Goal: Task Accomplishment & Management: Use online tool/utility

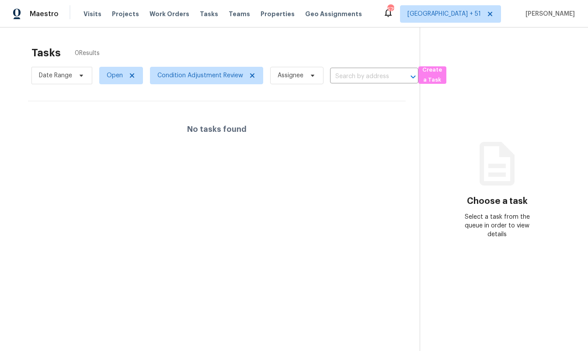
click at [215, 53] on div "Tasks 0 Results" at bounding box center [225, 53] width 388 height 23
click at [191, 75] on span "Condition Adjustment Review" at bounding box center [200, 75] width 86 height 9
click at [235, 43] on div "Tasks 0 Results" at bounding box center [225, 53] width 388 height 23
click at [173, 78] on div at bounding box center [294, 175] width 588 height 351
click at [177, 76] on span "Condition Adjustment Review" at bounding box center [200, 75] width 86 height 9
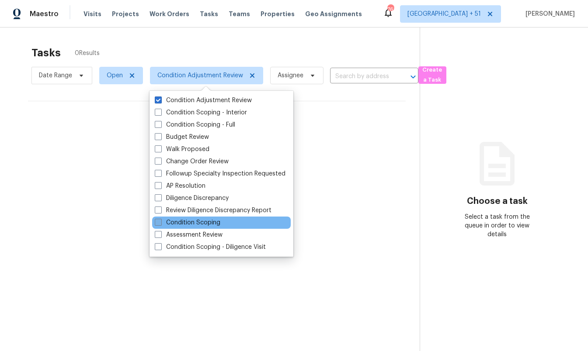
click at [216, 225] on label "Condition Scoping" at bounding box center [188, 223] width 66 height 9
click at [160, 224] on input "Condition Scoping" at bounding box center [158, 222] width 6 height 6
checkbox input "true"
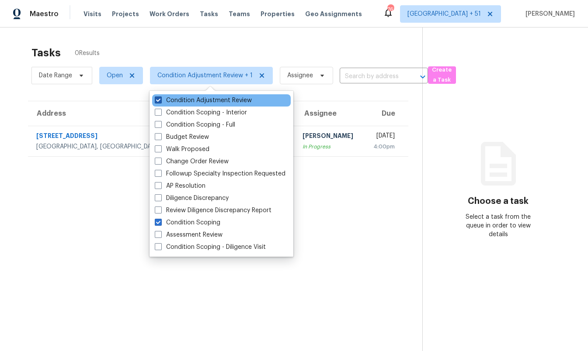
click at [239, 97] on label "Condition Adjustment Review" at bounding box center [203, 100] width 97 height 9
click at [160, 97] on input "Condition Adjustment Review" at bounding box center [158, 99] width 6 height 6
checkbox input "false"
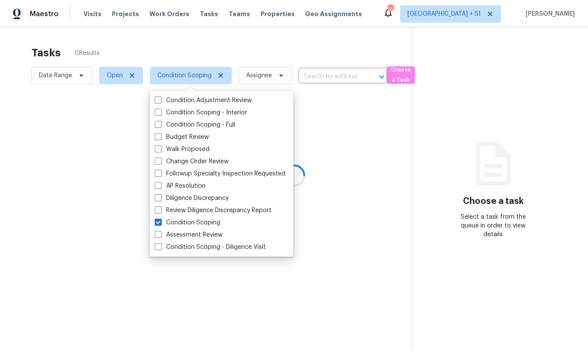
click at [320, 106] on div at bounding box center [294, 175] width 588 height 351
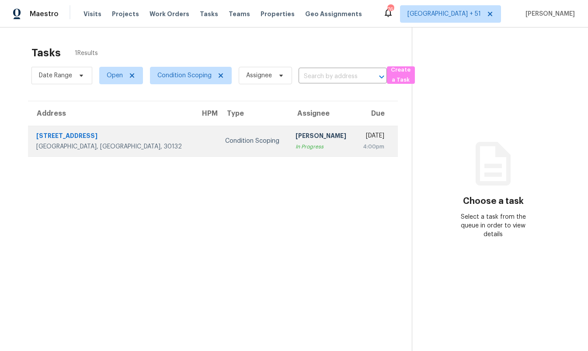
click at [125, 139] on div "13 Burnt Hickory Pointe Dr" at bounding box center [111, 137] width 150 height 11
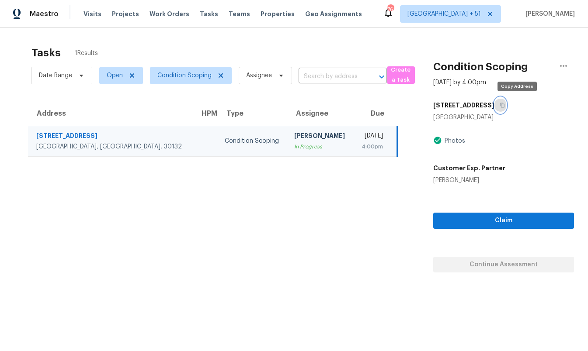
click at [505, 104] on icon "button" at bounding box center [502, 105] width 5 height 5
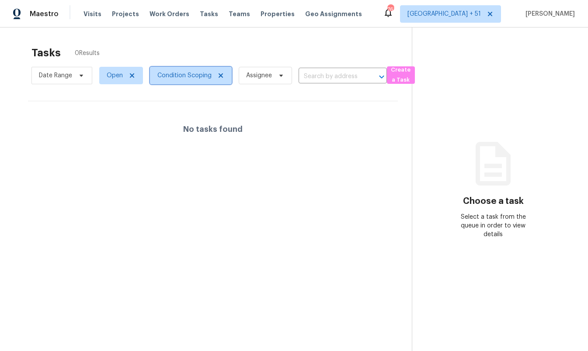
click at [179, 75] on span "Condition Scoping" at bounding box center [184, 75] width 54 height 9
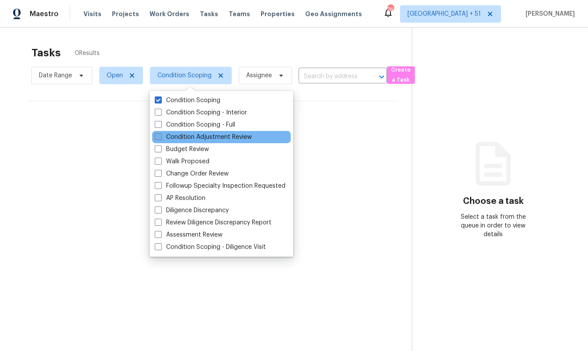
click at [203, 136] on label "Condition Adjustment Review" at bounding box center [203, 137] width 97 height 9
click at [160, 136] on input "Condition Adjustment Review" at bounding box center [158, 136] width 6 height 6
checkbox input "true"
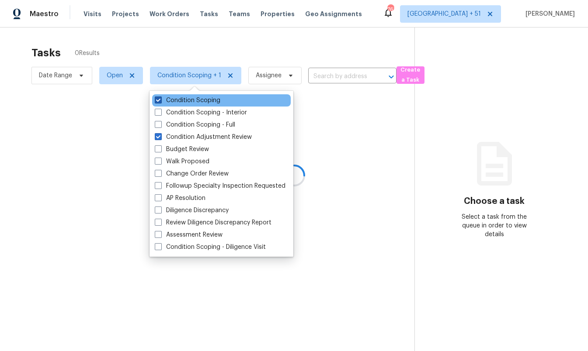
click at [186, 98] on label "Condition Scoping" at bounding box center [188, 100] width 66 height 9
click at [160, 98] on input "Condition Scoping" at bounding box center [158, 99] width 6 height 6
checkbox input "false"
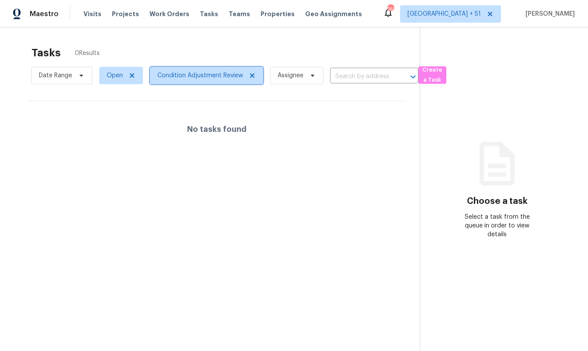
click at [198, 77] on span "Condition Adjustment Review" at bounding box center [200, 75] width 86 height 9
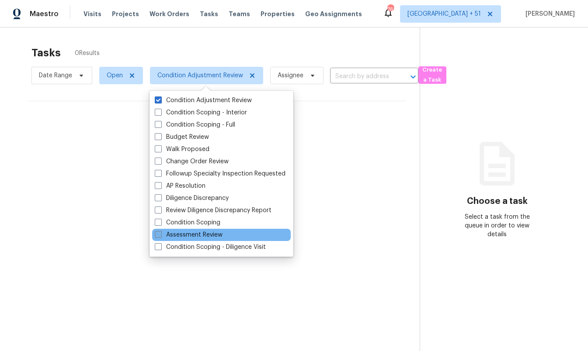
click at [214, 233] on label "Assessment Review" at bounding box center [189, 235] width 68 height 9
click at [160, 233] on input "Assessment Review" at bounding box center [158, 234] width 6 height 6
checkbox input "true"
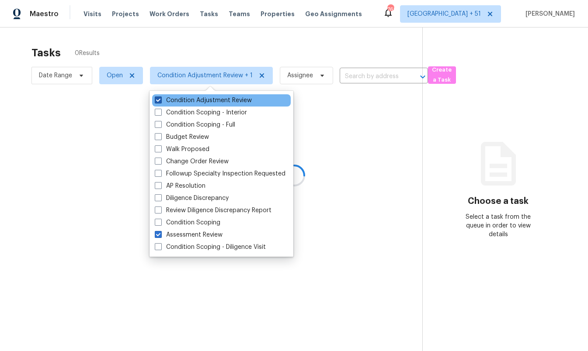
click at [211, 101] on label "Condition Adjustment Review" at bounding box center [203, 100] width 97 height 9
click at [160, 101] on input "Condition Adjustment Review" at bounding box center [158, 99] width 6 height 6
checkbox input "false"
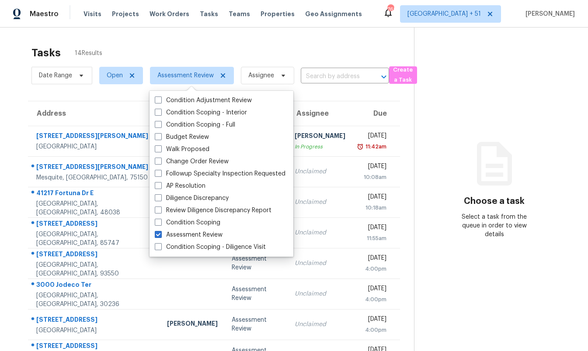
click at [117, 109] on th "Address" at bounding box center [94, 113] width 132 height 24
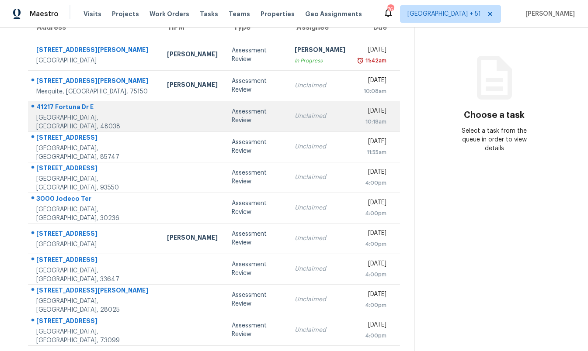
scroll to position [104, 0]
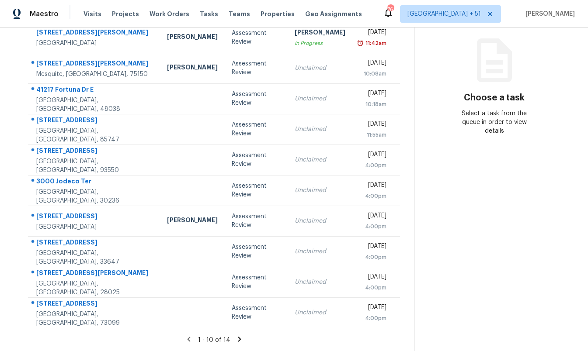
click at [238, 341] on icon at bounding box center [240, 340] width 8 height 8
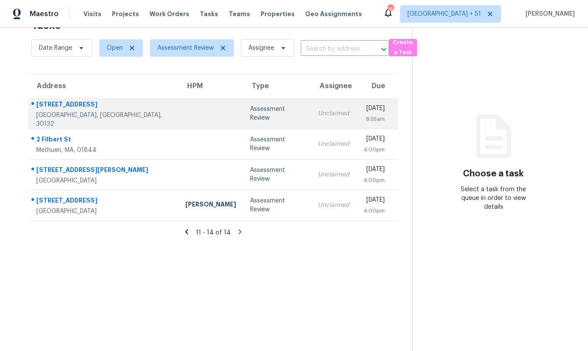
click at [178, 125] on td at bounding box center [210, 113] width 65 height 31
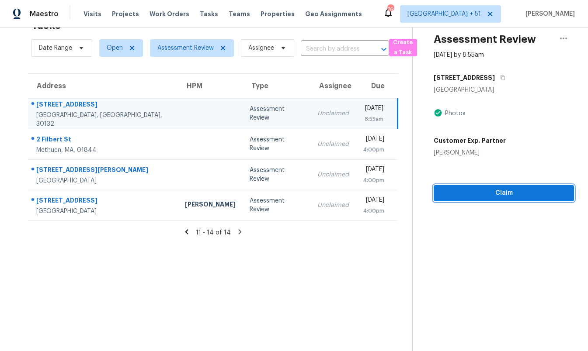
click at [528, 194] on span "Claim" at bounding box center [504, 193] width 126 height 11
click at [472, 193] on span "Claim" at bounding box center [504, 193] width 126 height 11
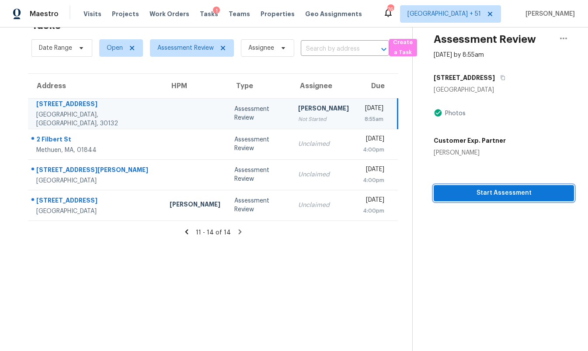
click at [472, 193] on span "Start Assessment" at bounding box center [504, 193] width 126 height 11
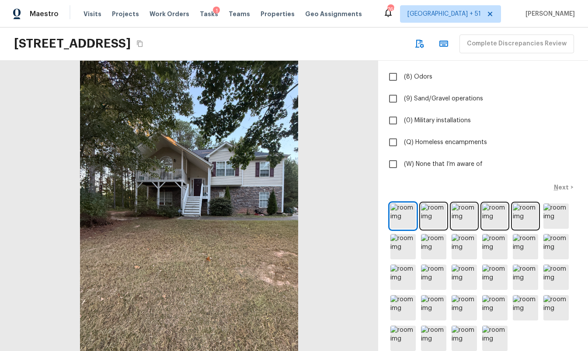
scroll to position [201, 0]
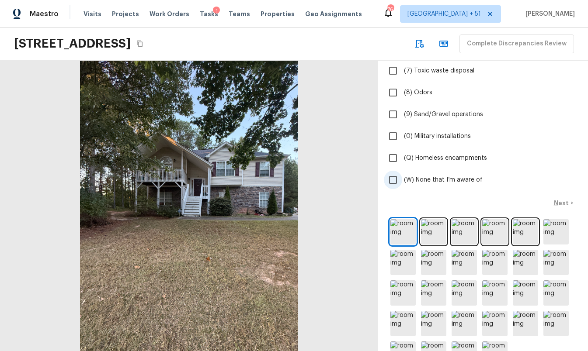
click at [422, 176] on span "(W) None that I’m aware of" at bounding box center [443, 180] width 79 height 9
click at [402, 176] on input "(W) None that I’m aware of" at bounding box center [393, 180] width 18 height 18
checkbox input "true"
click at [562, 200] on p "Next" at bounding box center [562, 203] width 17 height 9
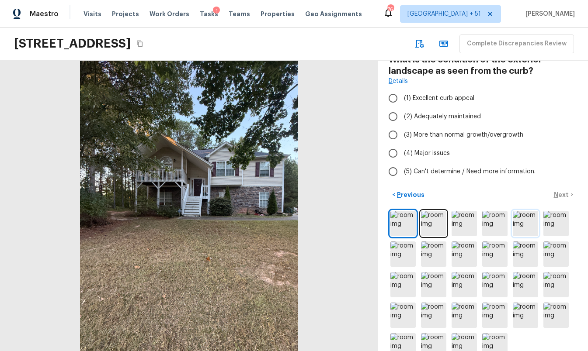
scroll to position [44, 0]
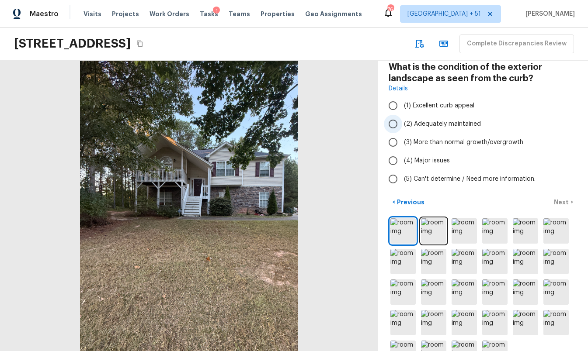
click at [437, 117] on label "(2) Adequately maintained" at bounding box center [477, 124] width 187 height 18
click at [402, 117] on input "(2) Adequately maintained" at bounding box center [393, 124] width 18 height 18
radio input "true"
click at [558, 198] on p "Next" at bounding box center [562, 202] width 17 height 9
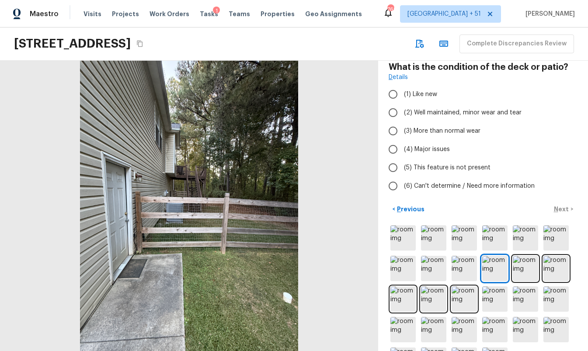
scroll to position [78, 0]
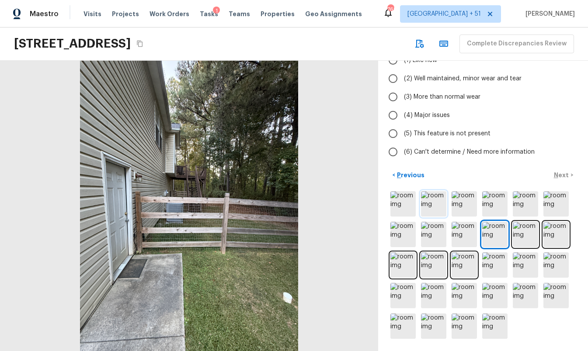
click at [425, 206] on img at bounding box center [433, 203] width 25 height 25
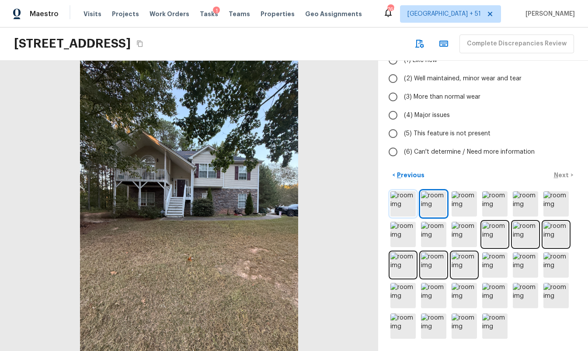
click at [410, 203] on img at bounding box center [402, 203] width 25 height 25
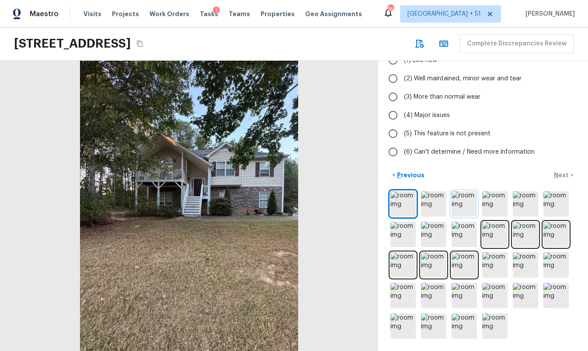
click at [455, 201] on img at bounding box center [464, 203] width 25 height 25
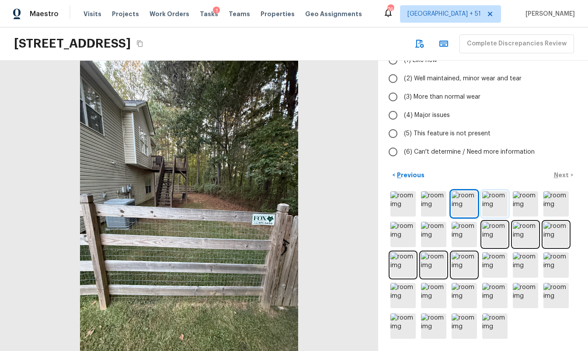
click at [493, 206] on img at bounding box center [494, 203] width 25 height 25
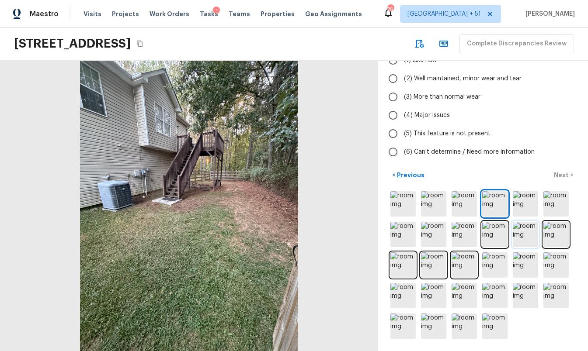
click at [523, 241] on img at bounding box center [525, 234] width 25 height 25
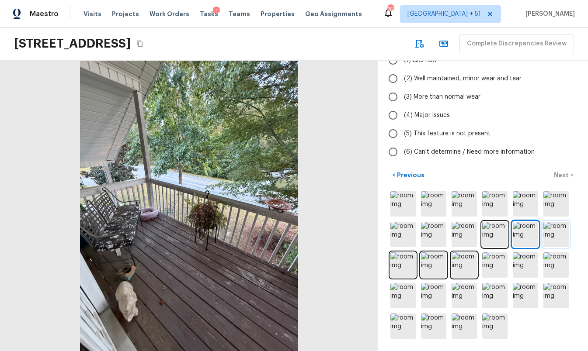
click at [547, 240] on img at bounding box center [555, 234] width 25 height 25
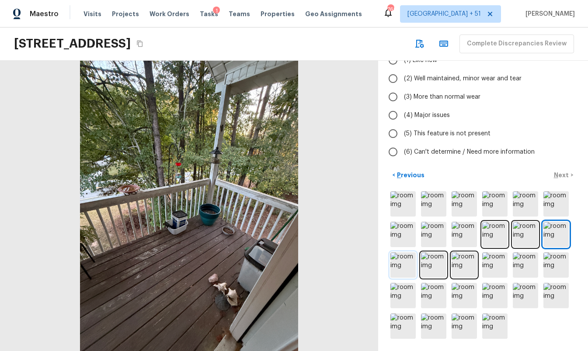
click at [403, 264] on img at bounding box center [402, 265] width 25 height 25
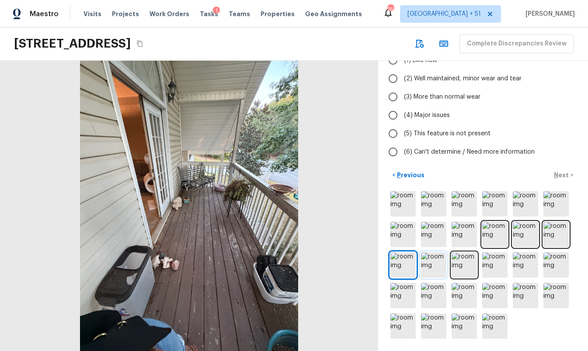
click at [426, 266] on img at bounding box center [433, 265] width 25 height 25
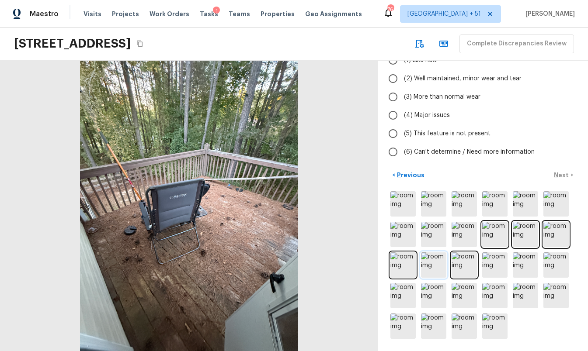
click at [445, 264] on img at bounding box center [433, 265] width 25 height 25
click at [416, 97] on span "(3) More than normal wear" at bounding box center [442, 97] width 76 height 9
click at [402, 97] on input "(3) More than normal wear" at bounding box center [393, 97] width 18 height 18
radio input "true"
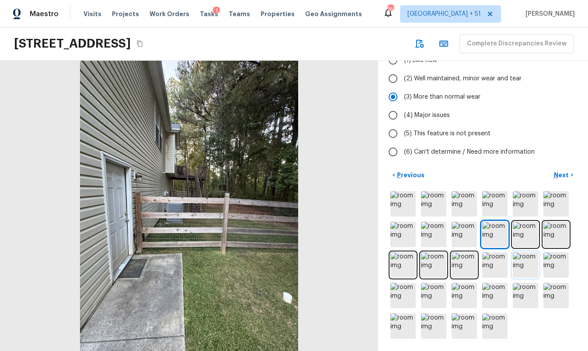
click at [520, 268] on img at bounding box center [525, 265] width 25 height 25
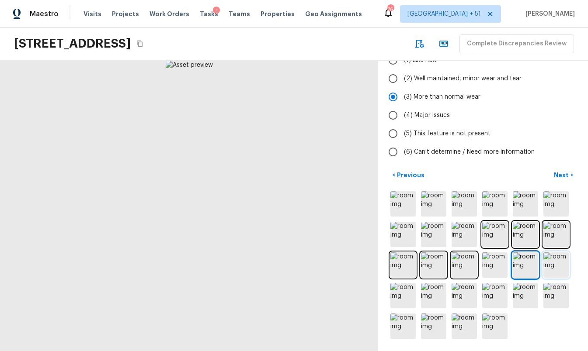
click at [545, 268] on img at bounding box center [555, 265] width 25 height 25
click at [392, 301] on img at bounding box center [402, 295] width 25 height 25
click at [417, 299] on div at bounding box center [483, 265] width 189 height 151
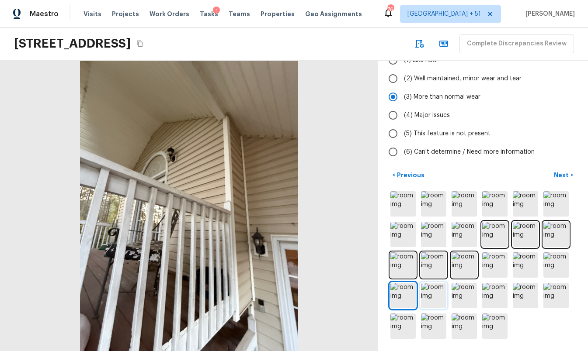
click at [437, 299] on img at bounding box center [433, 295] width 25 height 25
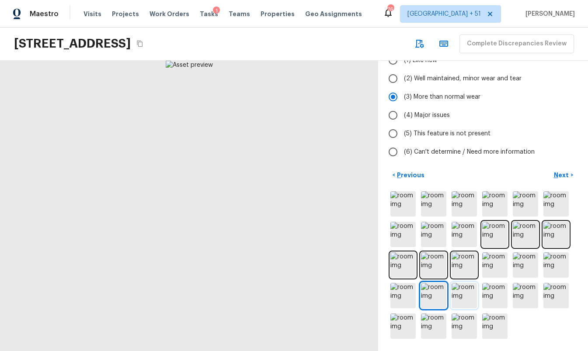
click at [460, 298] on img at bounding box center [464, 295] width 25 height 25
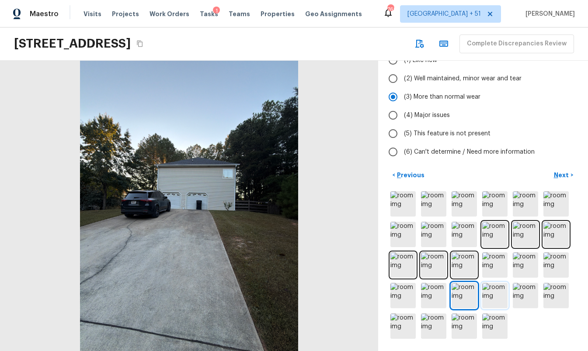
click at [497, 293] on img at bounding box center [494, 295] width 25 height 25
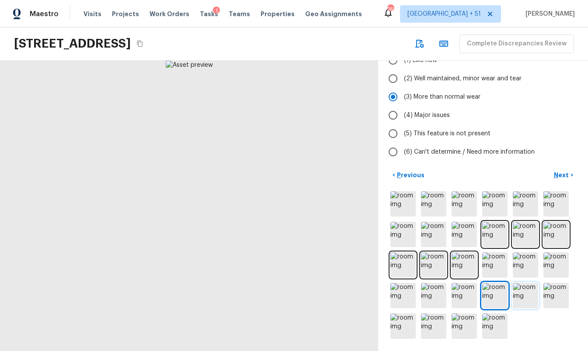
click at [527, 292] on img at bounding box center [525, 295] width 25 height 25
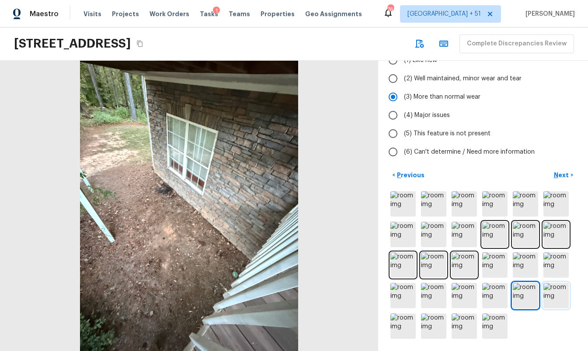
click at [556, 289] on img at bounding box center [555, 295] width 25 height 25
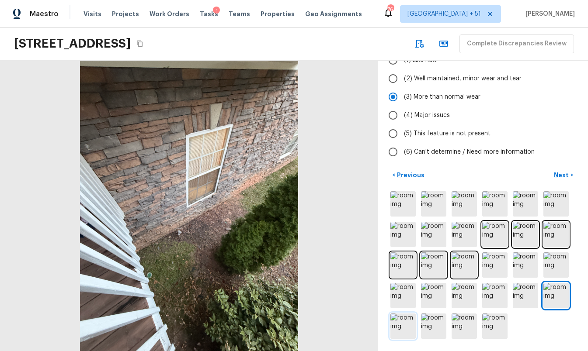
click at [404, 327] on img at bounding box center [402, 326] width 25 height 25
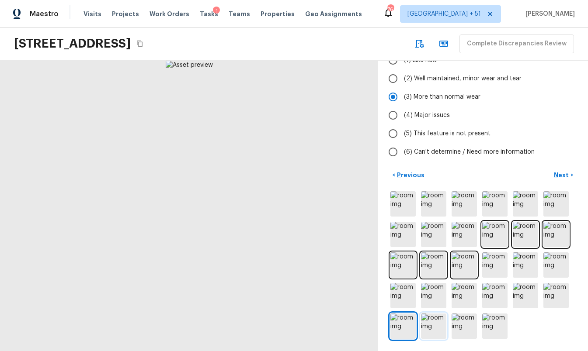
click at [430, 327] on img at bounding box center [433, 326] width 25 height 25
click at [458, 326] on img at bounding box center [464, 326] width 25 height 25
click at [498, 327] on img at bounding box center [494, 326] width 25 height 25
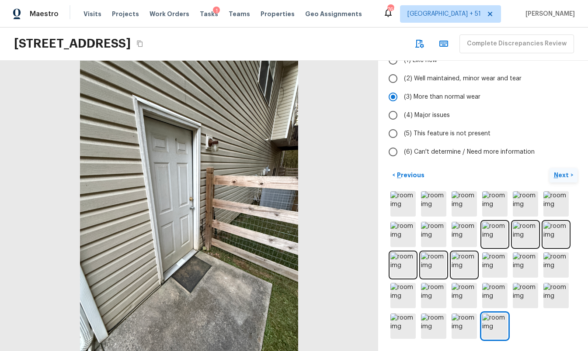
click at [555, 174] on p "Next" at bounding box center [562, 175] width 17 height 9
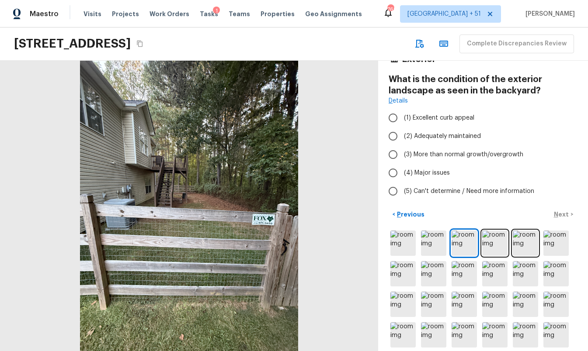
scroll to position [36, 0]
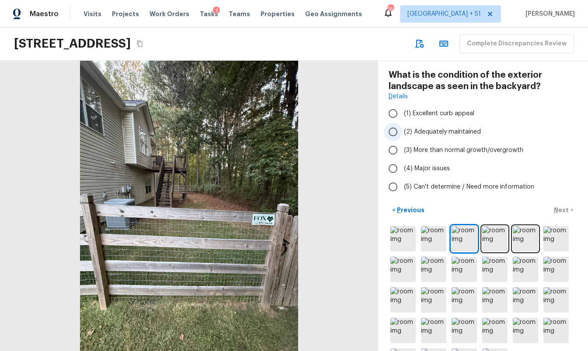
click at [464, 130] on span "(2) Adequately maintained" at bounding box center [442, 132] width 77 height 9
click at [402, 130] on input "(2) Adequately maintained" at bounding box center [393, 132] width 18 height 18
radio input "true"
click at [557, 208] on p "Next" at bounding box center [562, 210] width 17 height 9
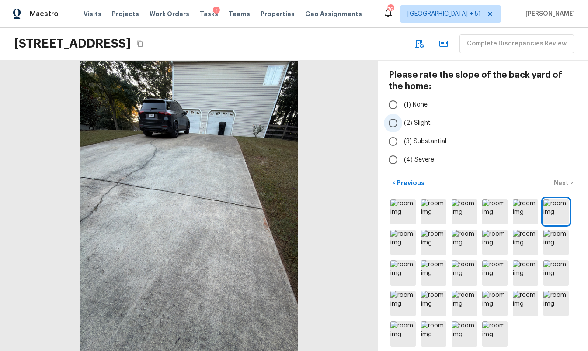
click at [423, 123] on span "(2) Slight" at bounding box center [417, 123] width 27 height 9
click at [402, 123] on input "(2) Slight" at bounding box center [393, 123] width 18 height 18
radio input "true"
click at [553, 186] on button "Next >" at bounding box center [563, 183] width 28 height 14
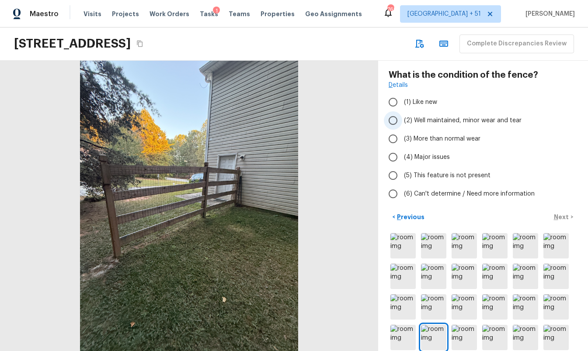
click at [459, 124] on span "(2) Well maintained, minor wear and tear" at bounding box center [463, 120] width 118 height 9
click at [402, 124] on input "(2) Well maintained, minor wear and tear" at bounding box center [393, 120] width 18 height 18
radio input "true"
click at [560, 215] on p "Next" at bounding box center [562, 217] width 17 height 9
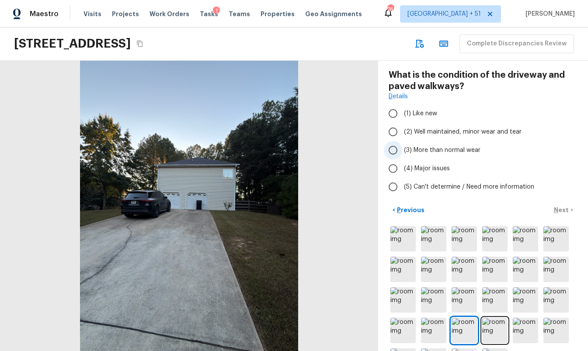
click at [448, 149] on span "(3) More than normal wear" at bounding box center [442, 150] width 76 height 9
click at [402, 149] on input "(3) More than normal wear" at bounding box center [393, 150] width 18 height 18
radio input "true"
click at [563, 209] on p "Next" at bounding box center [562, 210] width 17 height 9
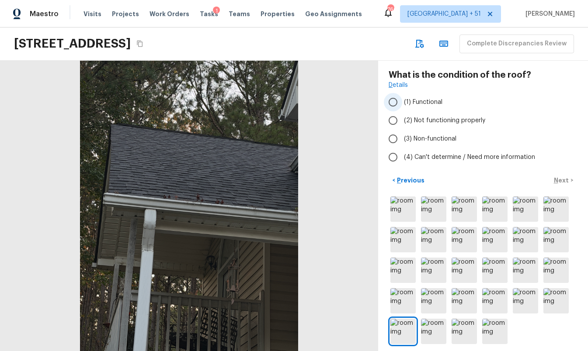
click at [419, 103] on span "(1) Functional" at bounding box center [423, 102] width 38 height 9
click at [402, 103] on input "(1) Functional" at bounding box center [393, 102] width 18 height 18
radio input "true"
click at [558, 180] on p "Next" at bounding box center [562, 180] width 17 height 9
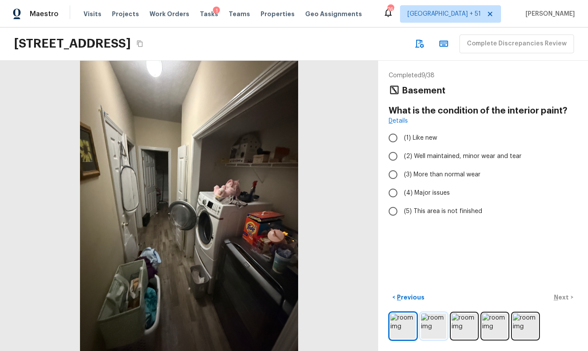
click at [429, 337] on img at bounding box center [433, 326] width 25 height 25
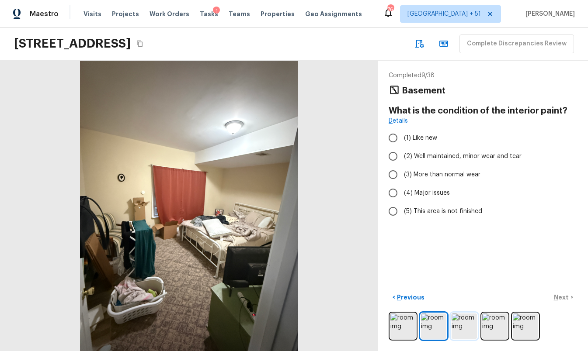
click at [474, 323] on img at bounding box center [464, 326] width 25 height 25
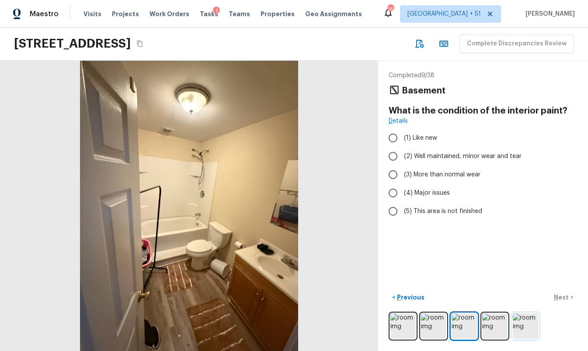
click at [521, 320] on img at bounding box center [525, 326] width 25 height 25
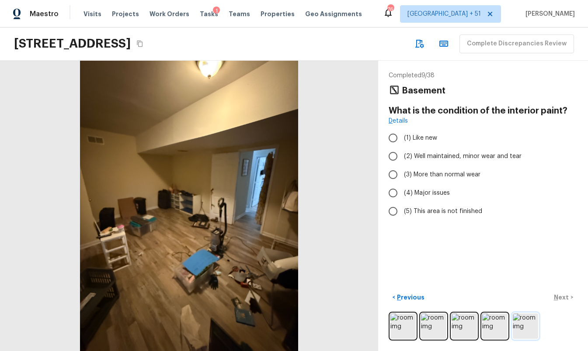
click at [536, 321] on img at bounding box center [525, 326] width 25 height 25
click at [447, 159] on span "(2) Well maintained, minor wear and tear" at bounding box center [463, 156] width 118 height 9
click at [402, 159] on input "(2) Well maintained, minor wear and tear" at bounding box center [393, 156] width 18 height 18
radio input "true"
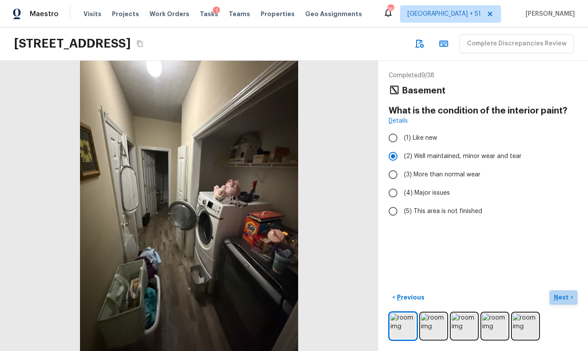
click at [566, 294] on p "Next" at bounding box center [562, 297] width 17 height 9
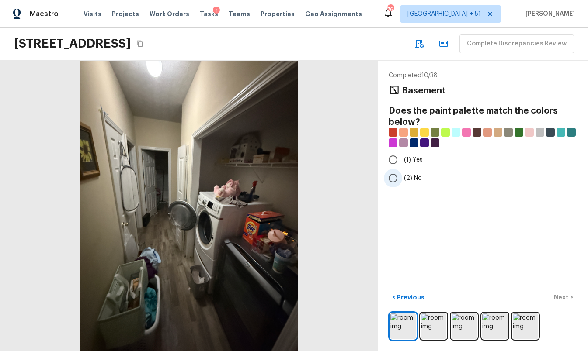
click at [418, 179] on span "(2) No" at bounding box center [413, 178] width 18 height 9
click at [402, 179] on input "(2) No" at bounding box center [393, 178] width 18 height 18
radio input "true"
click at [563, 292] on button "Next >" at bounding box center [563, 298] width 28 height 14
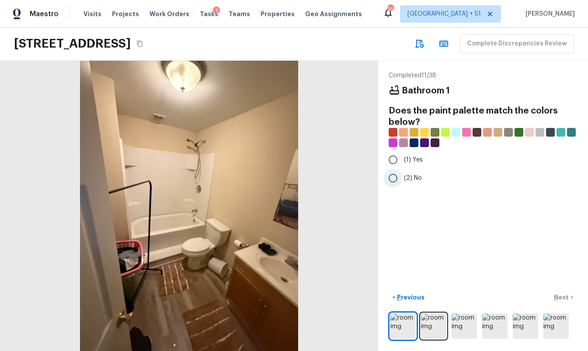
click at [420, 178] on span "(2) No" at bounding box center [413, 178] width 18 height 9
click at [402, 178] on input "(2) No" at bounding box center [393, 178] width 18 height 18
radio input "true"
click at [557, 297] on p "Next" at bounding box center [562, 297] width 17 height 9
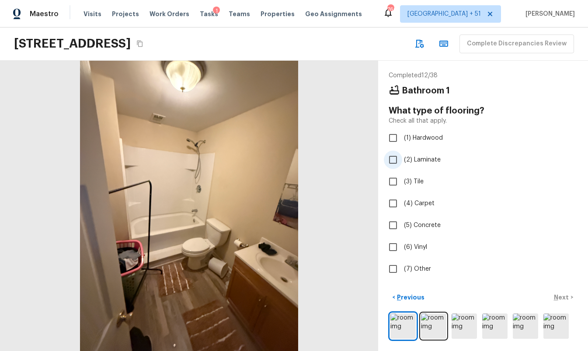
click at [419, 161] on span "(2) Laminate" at bounding box center [422, 160] width 37 height 9
click at [402, 161] on input "(2) Laminate" at bounding box center [393, 160] width 18 height 18
checkbox input "true"
click at [560, 293] on p "Next" at bounding box center [562, 297] width 17 height 9
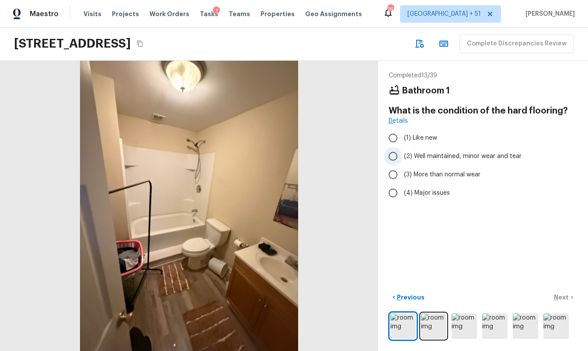
click at [447, 157] on span "(2) Well maintained, minor wear and tear" at bounding box center [463, 156] width 118 height 9
click at [402, 157] on input "(2) Well maintained, minor wear and tear" at bounding box center [393, 156] width 18 height 18
radio input "true"
click at [563, 293] on p "Next" at bounding box center [562, 297] width 17 height 9
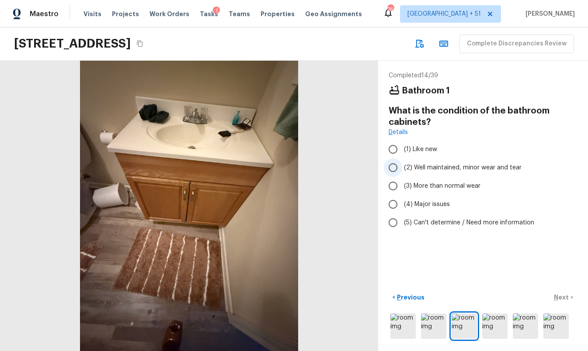
click at [446, 167] on span "(2) Well maintained, minor wear and tear" at bounding box center [463, 167] width 118 height 9
click at [402, 167] on input "(2) Well maintained, minor wear and tear" at bounding box center [393, 168] width 18 height 18
radio input "true"
click at [568, 284] on div "Completed 14 / 39 Bathroom 1 What is the condition of the bathroom cabinets? De…" at bounding box center [483, 206] width 210 height 291
click at [568, 294] on p "Next" at bounding box center [562, 297] width 17 height 9
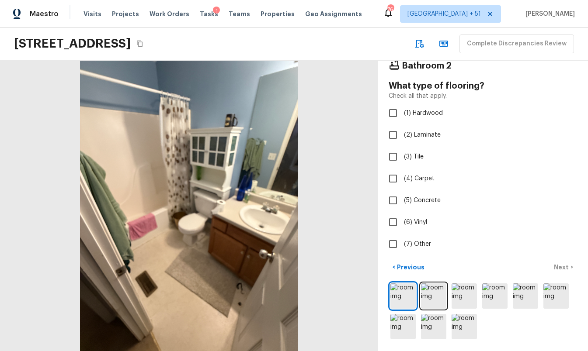
scroll to position [25, 0]
click at [416, 220] on span "(6) Vinyl" at bounding box center [415, 222] width 23 height 9
click at [402, 220] on input "(6) Vinyl" at bounding box center [393, 222] width 18 height 18
checkbox input "true"
click at [569, 269] on p "Next" at bounding box center [562, 267] width 17 height 9
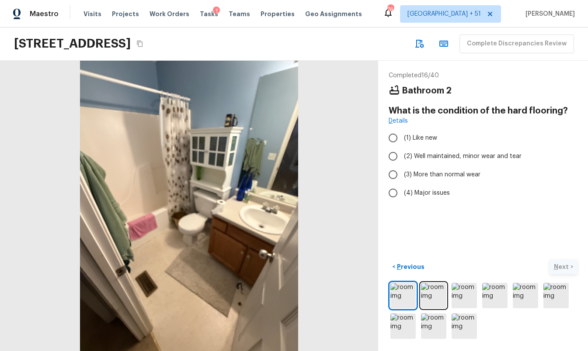
scroll to position [0, 0]
click at [478, 153] on span "(2) Well maintained, minor wear and tear" at bounding box center [463, 156] width 118 height 9
click at [402, 153] on input "(2) Well maintained, minor wear and tear" at bounding box center [393, 156] width 18 height 18
radio input "true"
click at [457, 299] on img at bounding box center [464, 295] width 25 height 25
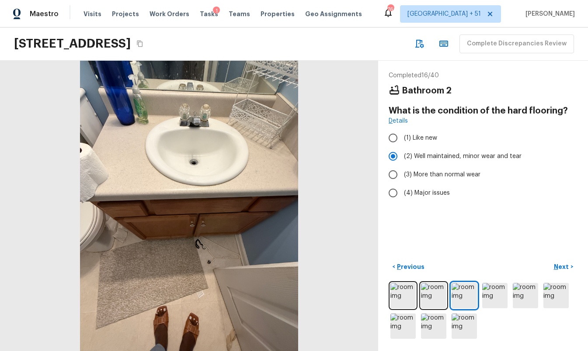
click at [477, 298] on div at bounding box center [483, 311] width 189 height 59
click at [518, 297] on img at bounding box center [525, 295] width 25 height 25
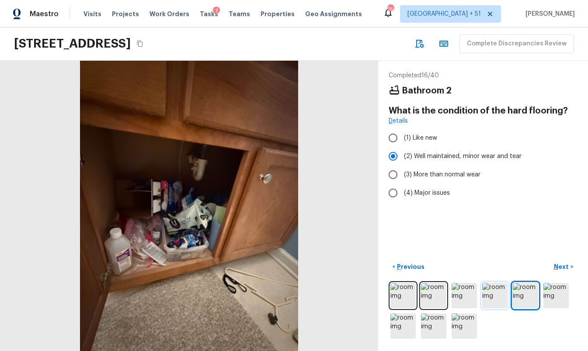
click at [497, 297] on img at bounding box center [494, 295] width 25 height 25
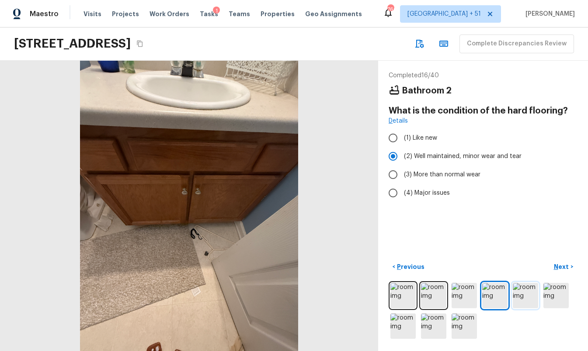
click at [527, 296] on img at bounding box center [525, 295] width 25 height 25
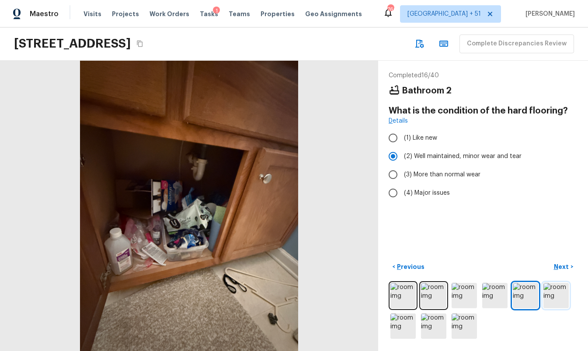
click at [552, 294] on img at bounding box center [555, 295] width 25 height 25
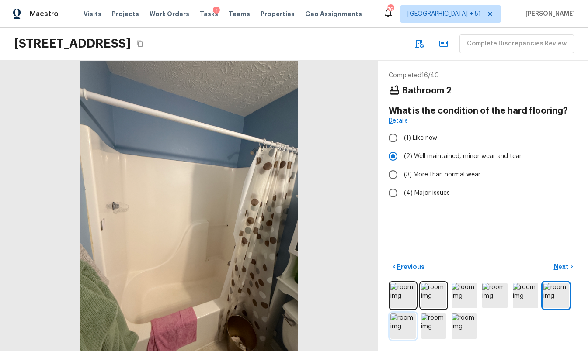
click at [409, 329] on img at bounding box center [402, 326] width 25 height 25
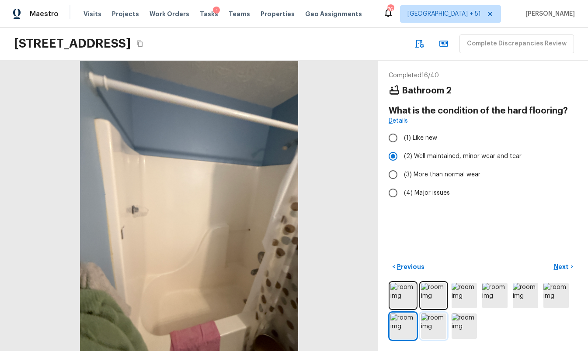
click at [433, 326] on img at bounding box center [433, 326] width 25 height 25
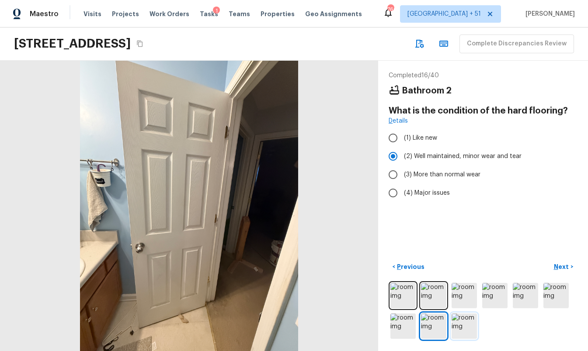
click at [458, 326] on img at bounding box center [464, 326] width 25 height 25
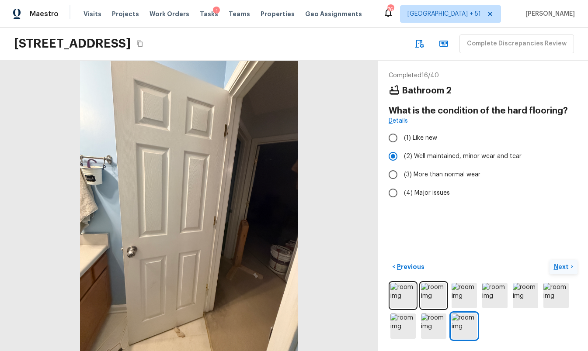
click at [558, 265] on p "Next" at bounding box center [562, 267] width 17 height 9
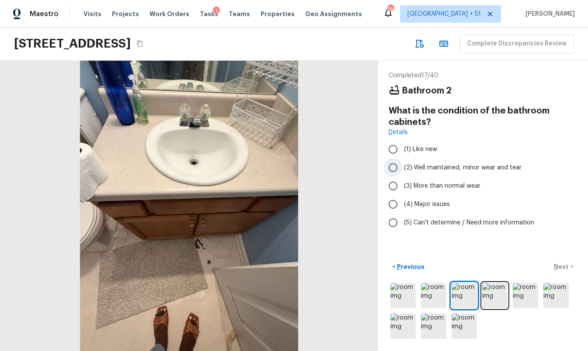
click at [454, 167] on span "(2) Well maintained, minor wear and tear" at bounding box center [463, 167] width 118 height 9
click at [402, 167] on input "(2) Well maintained, minor wear and tear" at bounding box center [393, 168] width 18 height 18
radio input "true"
click at [553, 271] on button "Next >" at bounding box center [563, 267] width 28 height 14
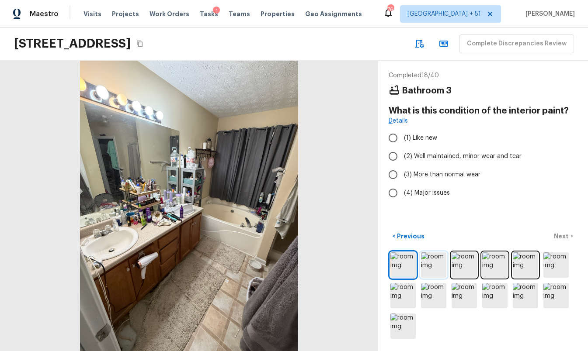
click at [432, 271] on img at bounding box center [433, 265] width 25 height 25
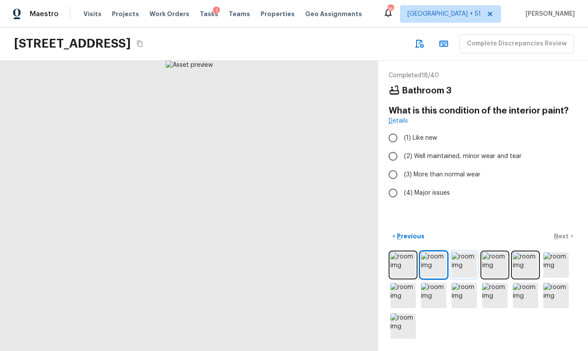
click at [463, 268] on img at bounding box center [464, 265] width 25 height 25
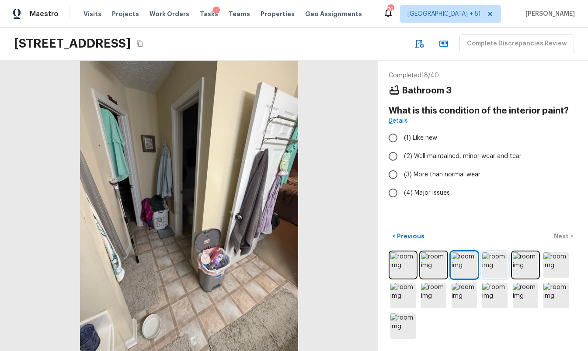
click at [491, 268] on img at bounding box center [494, 265] width 25 height 25
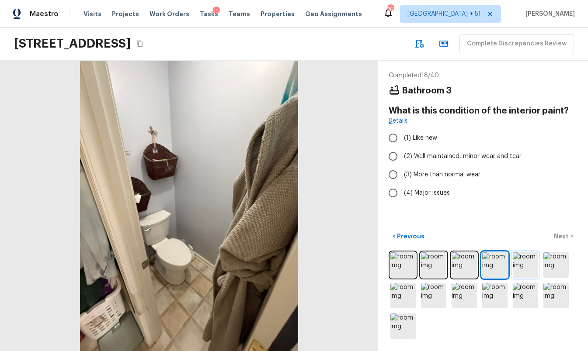
click at [522, 268] on img at bounding box center [525, 265] width 25 height 25
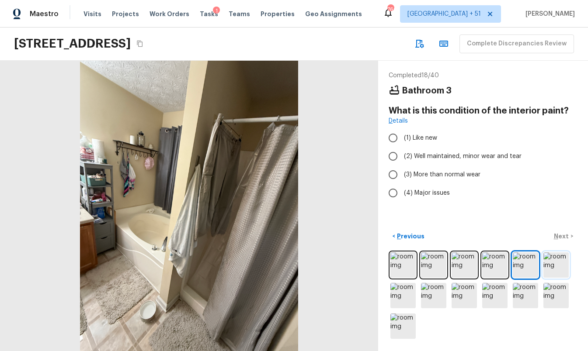
click at [553, 268] on img at bounding box center [555, 265] width 25 height 25
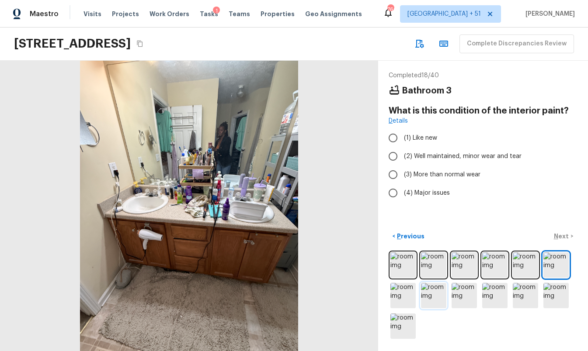
click at [424, 298] on img at bounding box center [433, 295] width 25 height 25
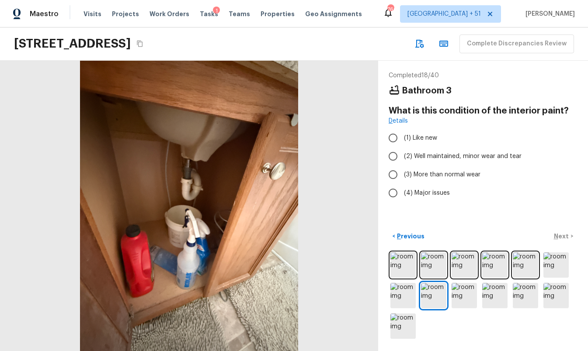
click at [450, 299] on div at bounding box center [483, 296] width 189 height 90
click at [472, 298] on img at bounding box center [464, 295] width 25 height 25
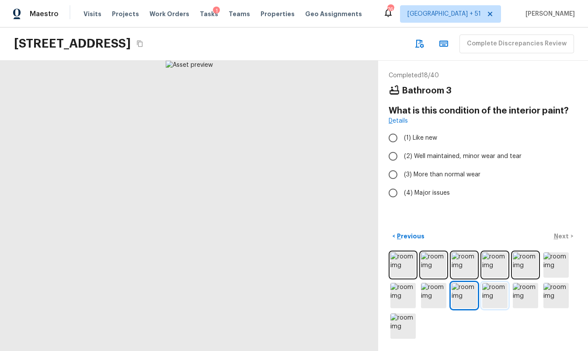
click at [498, 298] on img at bounding box center [494, 295] width 25 height 25
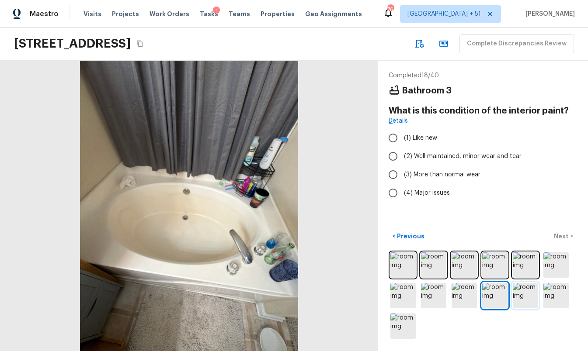
click at [518, 295] on img at bounding box center [525, 295] width 25 height 25
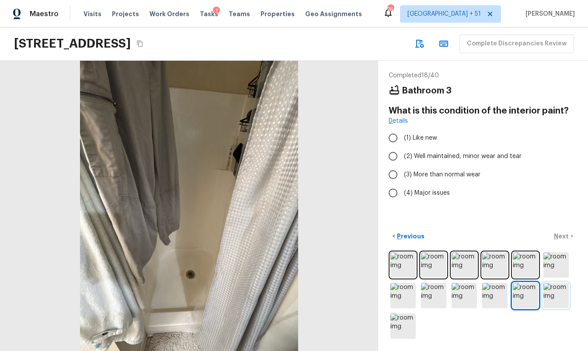
click at [552, 299] on img at bounding box center [555, 295] width 25 height 25
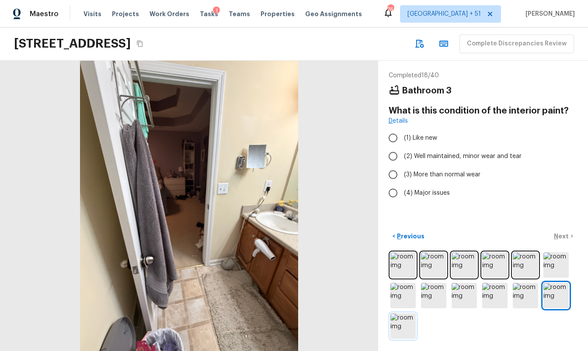
click at [410, 321] on img at bounding box center [402, 326] width 25 height 25
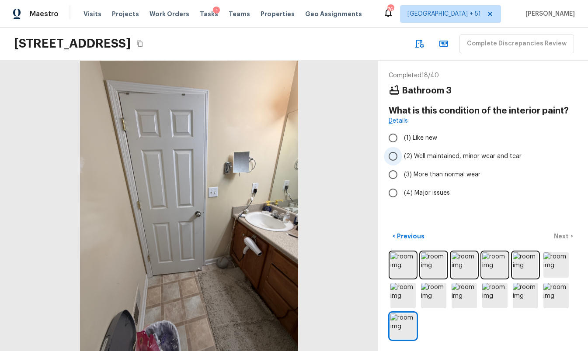
click at [417, 158] on span "(2) Well maintained, minor wear and tear" at bounding box center [463, 156] width 118 height 9
click at [402, 158] on input "(2) Well maintained, minor wear and tear" at bounding box center [393, 156] width 18 height 18
radio input "true"
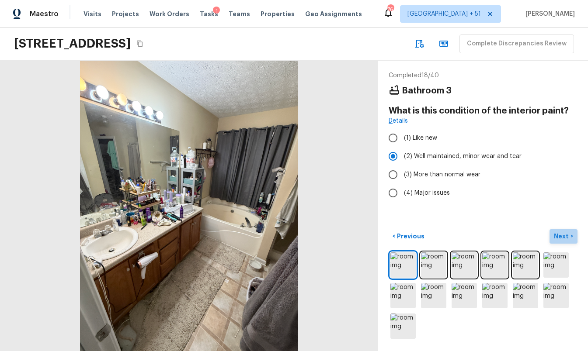
click at [562, 234] on p "Next" at bounding box center [562, 236] width 17 height 9
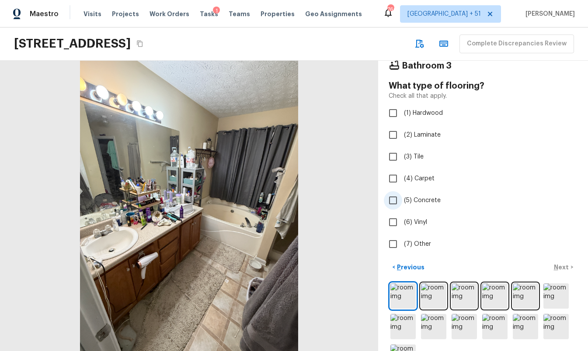
scroll to position [41, 0]
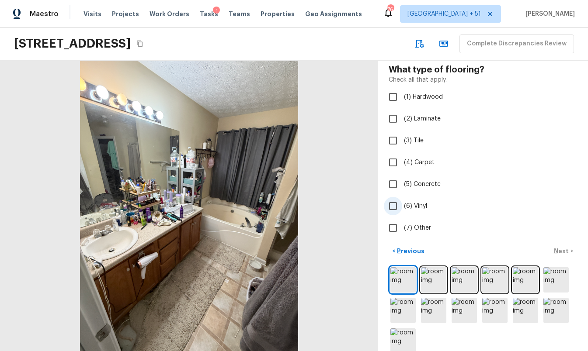
click at [412, 209] on span "(6) Vinyl" at bounding box center [415, 206] width 23 height 9
click at [402, 209] on input "(6) Vinyl" at bounding box center [393, 206] width 18 height 18
checkbox input "true"
click at [436, 278] on img at bounding box center [433, 280] width 25 height 25
click at [464, 282] on img at bounding box center [464, 280] width 25 height 25
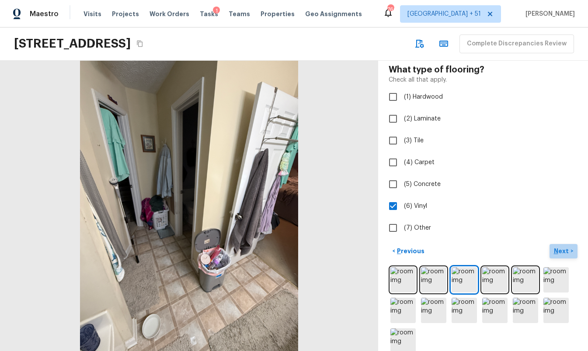
click at [564, 246] on button "Next >" at bounding box center [563, 251] width 28 height 14
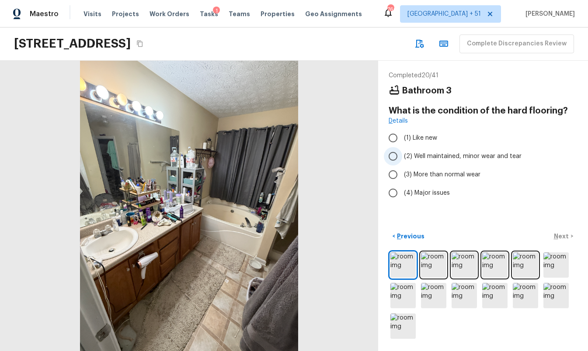
click at [499, 156] on span "(2) Well maintained, minor wear and tear" at bounding box center [463, 156] width 118 height 9
click at [402, 156] on input "(2) Well maintained, minor wear and tear" at bounding box center [393, 156] width 18 height 18
radio input "true"
click at [559, 235] on p "Next" at bounding box center [562, 236] width 17 height 9
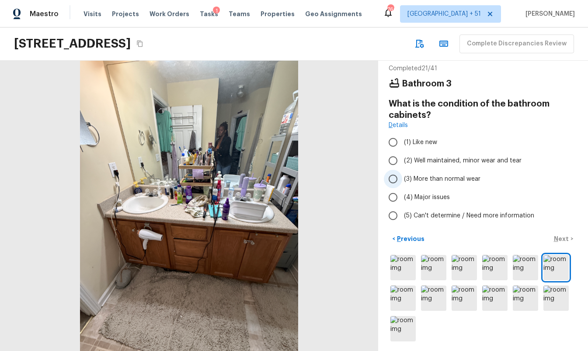
scroll to position [7, 0]
click at [458, 161] on span "(2) Well maintained, minor wear and tear" at bounding box center [463, 160] width 118 height 9
click at [402, 161] on input "(2) Well maintained, minor wear and tear" at bounding box center [393, 160] width 18 height 18
radio input "true"
click at [557, 240] on p "Next" at bounding box center [562, 238] width 17 height 9
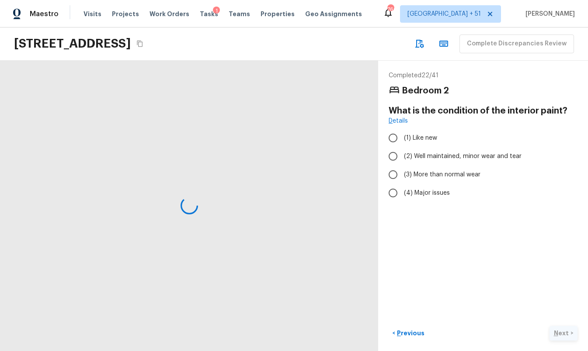
scroll to position [0, 0]
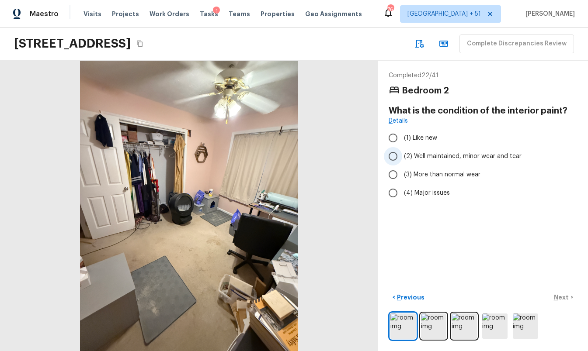
click at [450, 155] on span "(2) Well maintained, minor wear and tear" at bounding box center [463, 156] width 118 height 9
click at [402, 155] on input "(2) Well maintained, minor wear and tear" at bounding box center [393, 156] width 18 height 18
radio input "true"
click at [438, 320] on img at bounding box center [433, 326] width 25 height 25
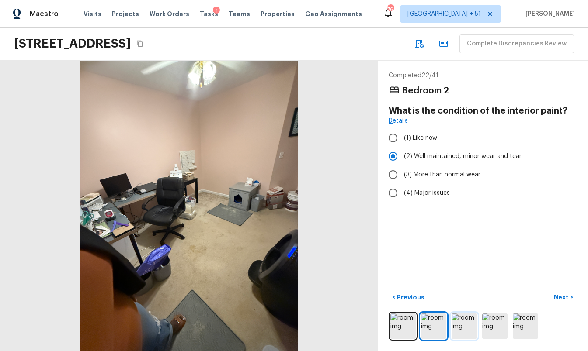
click at [473, 321] on img at bounding box center [464, 326] width 25 height 25
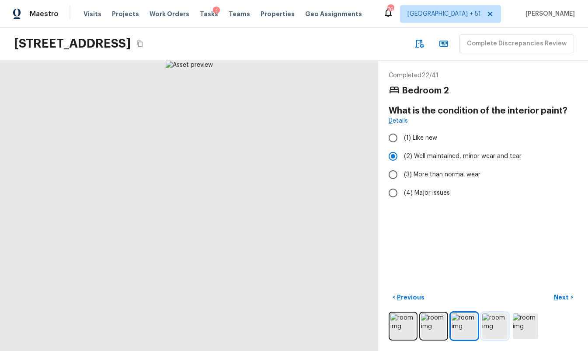
click at [503, 322] on img at bounding box center [494, 326] width 25 height 25
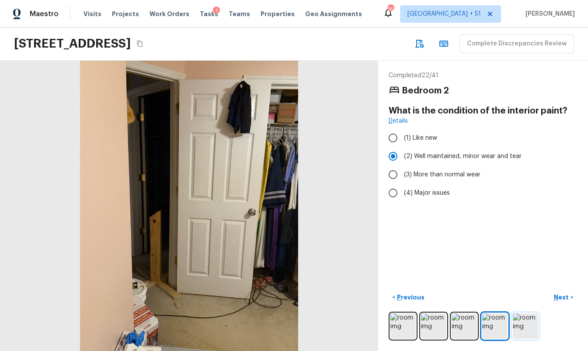
click at [519, 322] on img at bounding box center [525, 326] width 25 height 25
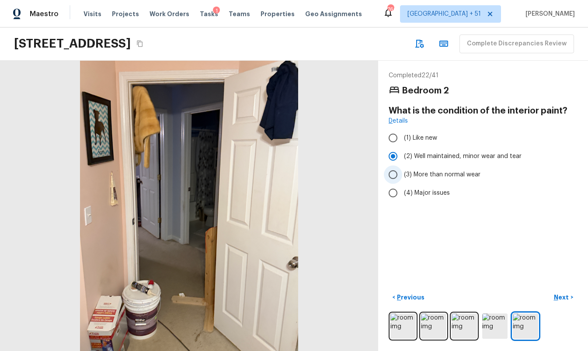
click at [447, 175] on span "(3) More than normal wear" at bounding box center [442, 174] width 76 height 9
click at [402, 175] on input "(3) More than normal wear" at bounding box center [393, 175] width 18 height 18
radio input "true"
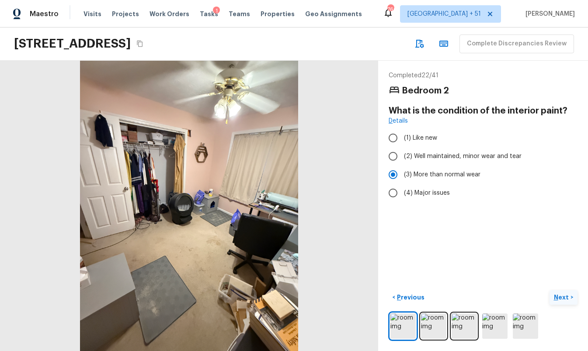
click at [572, 298] on button "Next >" at bounding box center [563, 298] width 28 height 14
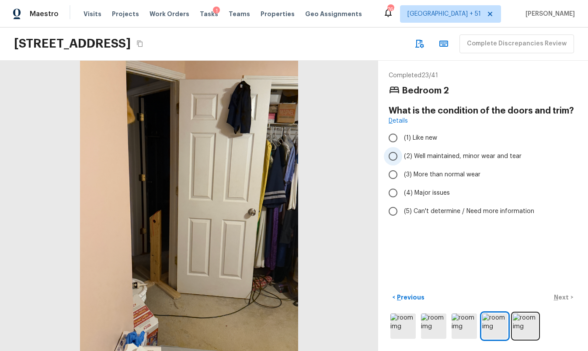
click at [460, 156] on span "(2) Well maintained, minor wear and tear" at bounding box center [463, 156] width 118 height 9
click at [402, 156] on input "(2) Well maintained, minor wear and tear" at bounding box center [393, 156] width 18 height 18
radio input "true"
click at [560, 292] on button "Next >" at bounding box center [563, 298] width 28 height 14
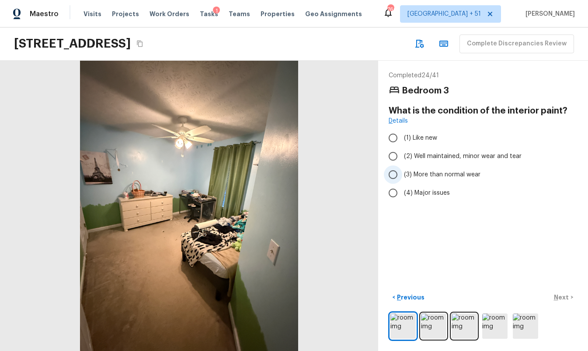
click at [431, 173] on span "(3) More than normal wear" at bounding box center [442, 174] width 76 height 9
click at [402, 173] on input "(3) More than normal wear" at bounding box center [393, 175] width 18 height 18
radio input "true"
click at [569, 293] on p "Next" at bounding box center [562, 297] width 17 height 9
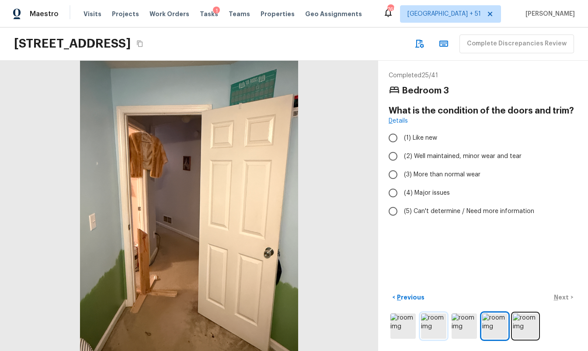
click at [432, 320] on img at bounding box center [433, 326] width 25 height 25
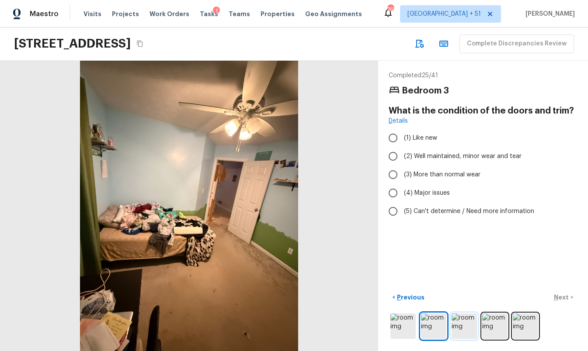
click at [470, 320] on img at bounding box center [464, 326] width 25 height 25
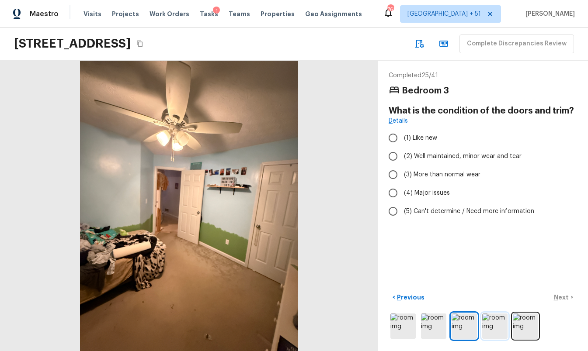
click at [495, 323] on img at bounding box center [494, 326] width 25 height 25
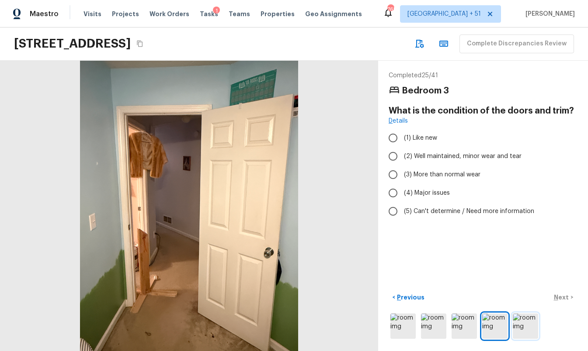
click at [526, 320] on img at bounding box center [525, 326] width 25 height 25
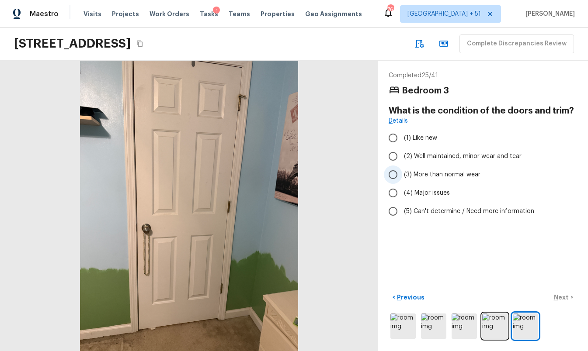
click at [451, 175] on span "(3) More than normal wear" at bounding box center [442, 174] width 76 height 9
click at [402, 175] on input "(3) More than normal wear" at bounding box center [393, 175] width 18 height 18
radio input "true"
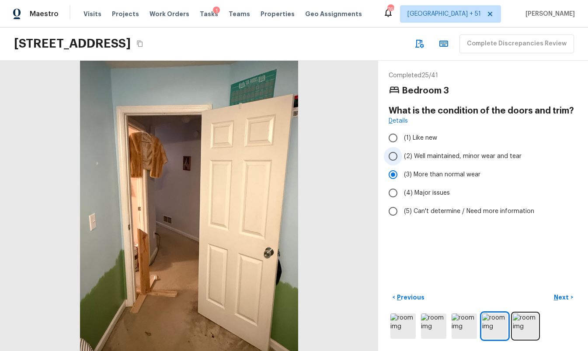
click at [453, 151] on label "(2) Well maintained, minor wear and tear" at bounding box center [477, 156] width 187 height 18
click at [402, 151] on input "(2) Well maintained, minor wear and tear" at bounding box center [393, 156] width 18 height 18
radio input "true"
click at [564, 294] on p "Next" at bounding box center [562, 297] width 17 height 9
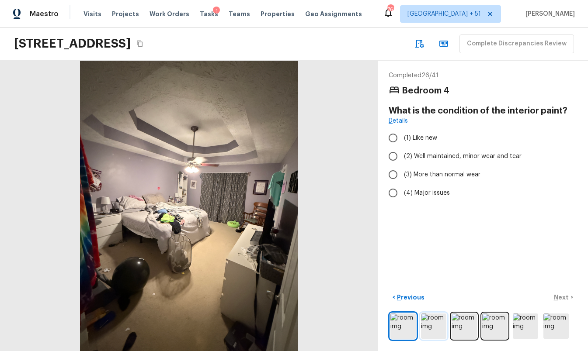
click at [433, 318] on img at bounding box center [433, 326] width 25 height 25
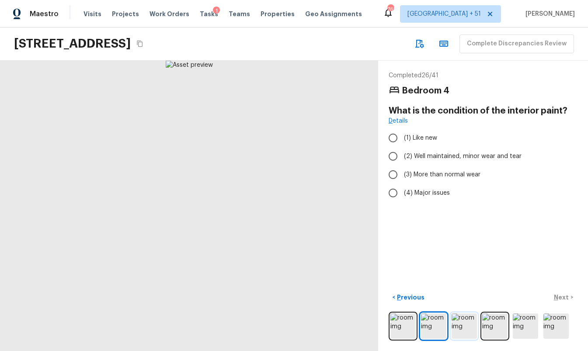
click at [452, 323] on img at bounding box center [464, 326] width 25 height 25
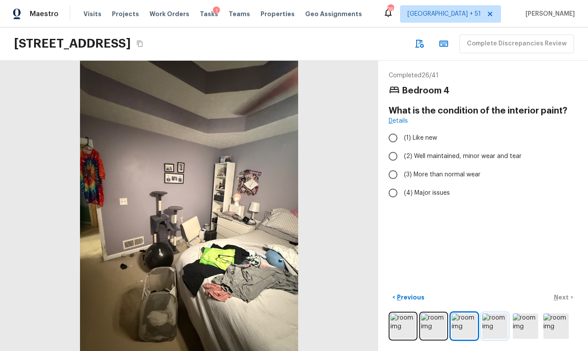
click at [485, 326] on img at bounding box center [494, 326] width 25 height 25
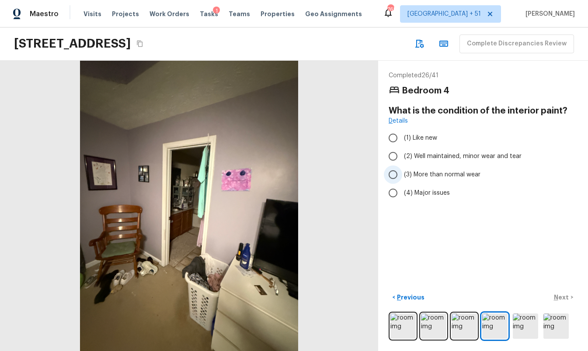
click at [431, 176] on span "(3) More than normal wear" at bounding box center [442, 174] width 76 height 9
click at [402, 176] on input "(3) More than normal wear" at bounding box center [393, 175] width 18 height 18
radio input "true"
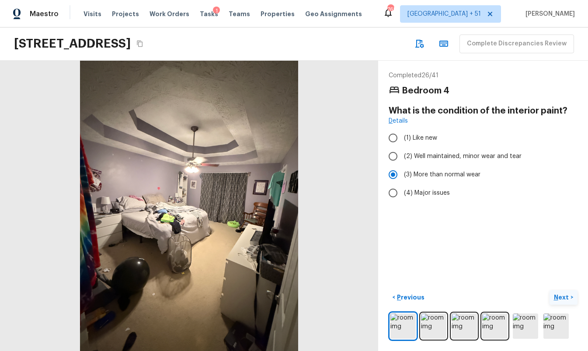
click at [570, 293] on button "Next >" at bounding box center [563, 298] width 28 height 14
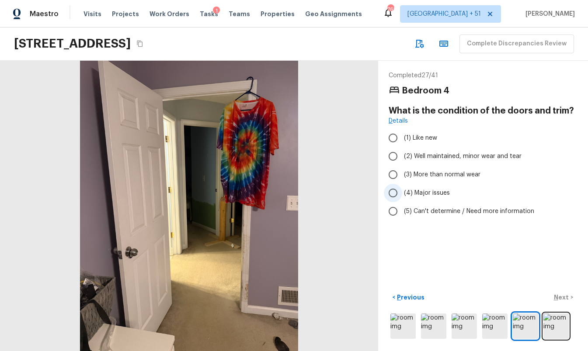
click at [439, 190] on span "(4) Major issues" at bounding box center [427, 193] width 46 height 9
click at [402, 190] on input "(4) Major issues" at bounding box center [393, 193] width 18 height 18
radio input "true"
click at [561, 289] on div "Completed 27 / 41 Bedroom 4 What is the condition of the doors and trim? Detail…" at bounding box center [483, 206] width 210 height 291
click at [565, 297] on p "Next" at bounding box center [562, 297] width 17 height 9
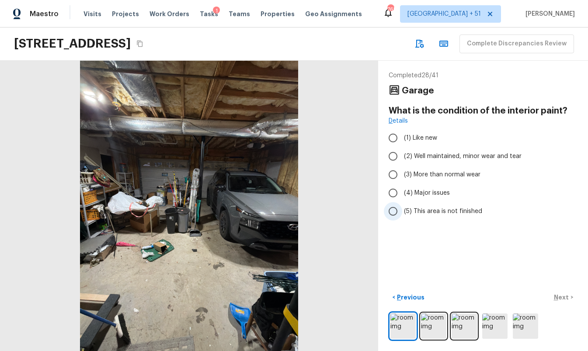
click at [444, 211] on span "(5) This area is not finished" at bounding box center [443, 211] width 78 height 9
click at [402, 211] on input "(5) This area is not finished" at bounding box center [393, 211] width 18 height 18
radio input "true"
click at [427, 328] on img at bounding box center [433, 326] width 25 height 25
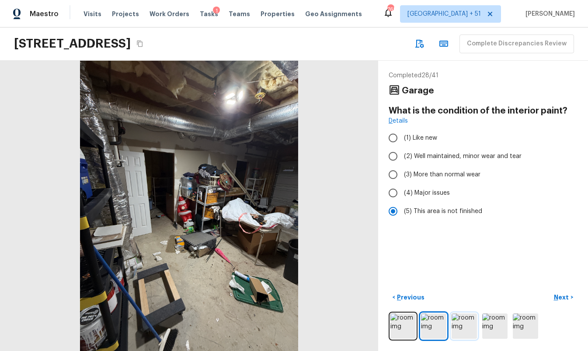
click at [463, 329] on img at bounding box center [464, 326] width 25 height 25
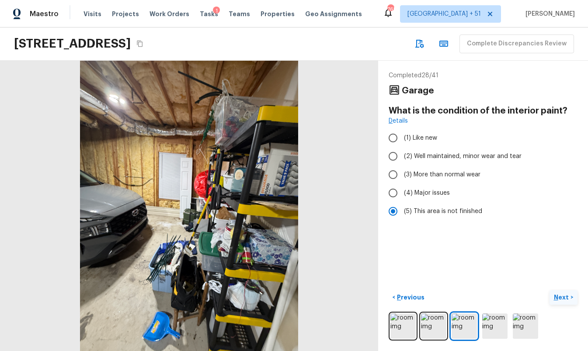
click at [559, 295] on p "Next" at bounding box center [562, 297] width 17 height 9
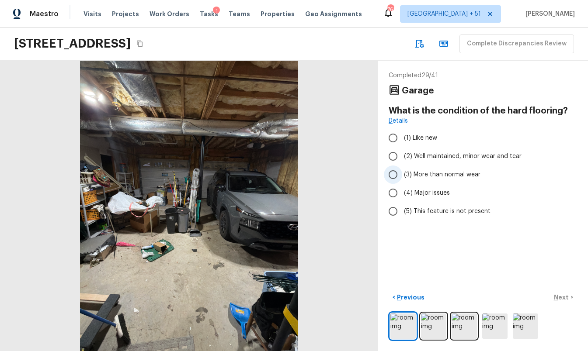
click at [441, 177] on span "(3) More than normal wear" at bounding box center [442, 174] width 76 height 9
click at [402, 177] on input "(3) More than normal wear" at bounding box center [393, 175] width 18 height 18
radio input "true"
click at [557, 292] on button "Next >" at bounding box center [563, 298] width 28 height 14
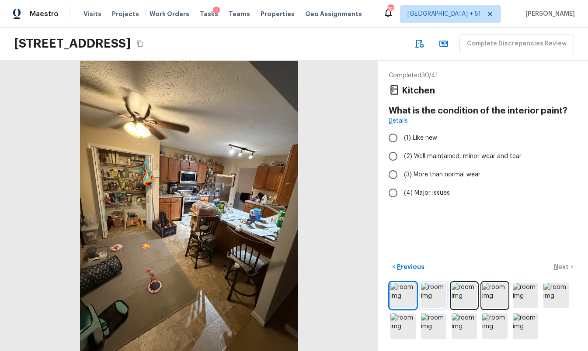
click at [438, 289] on img at bounding box center [433, 295] width 25 height 25
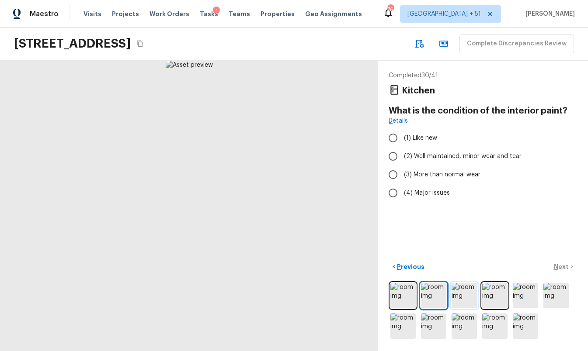
click at [469, 297] on img at bounding box center [464, 295] width 25 height 25
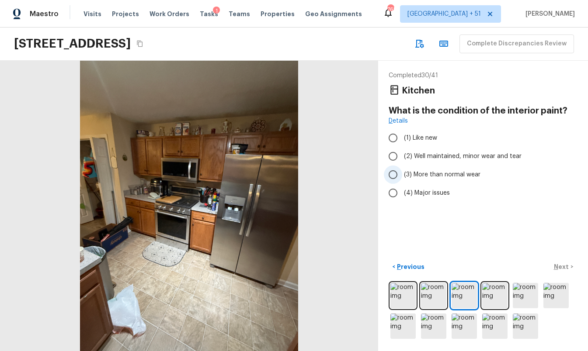
click at [452, 174] on span "(3) More than normal wear" at bounding box center [442, 174] width 76 height 9
click at [402, 174] on input "(3) More than normal wear" at bounding box center [393, 175] width 18 height 18
radio input "true"
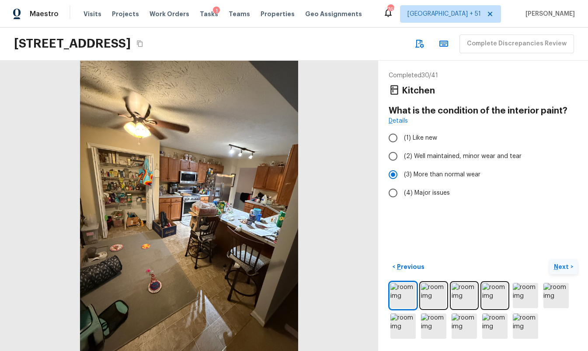
click at [568, 268] on p "Next" at bounding box center [562, 267] width 17 height 9
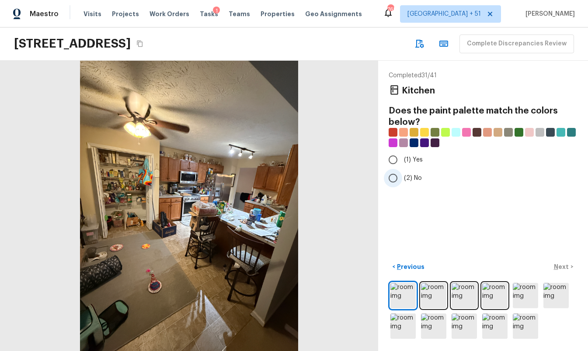
click at [405, 175] on span "(2) No" at bounding box center [413, 178] width 18 height 9
click at [402, 175] on input "(2) No" at bounding box center [393, 178] width 18 height 18
radio input "true"
click at [559, 268] on p "Next" at bounding box center [562, 267] width 17 height 9
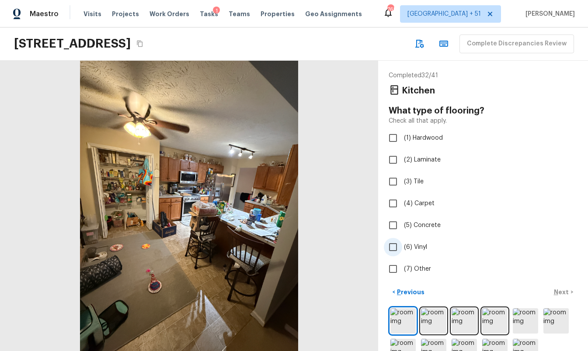
click at [416, 247] on span "(6) Vinyl" at bounding box center [415, 247] width 23 height 9
click at [402, 247] on input "(6) Vinyl" at bounding box center [393, 247] width 18 height 18
checkbox input "true"
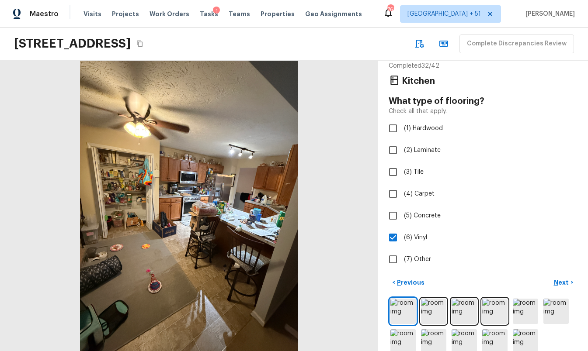
scroll to position [17, 0]
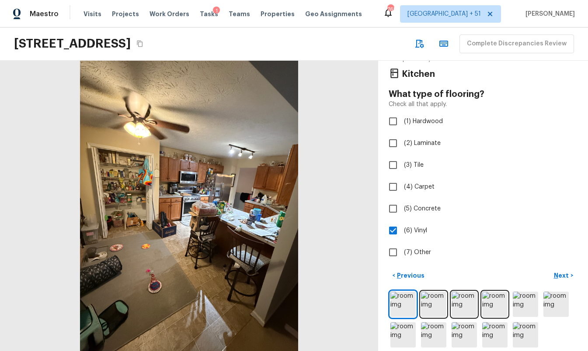
click at [567, 278] on p "Next" at bounding box center [562, 275] width 17 height 9
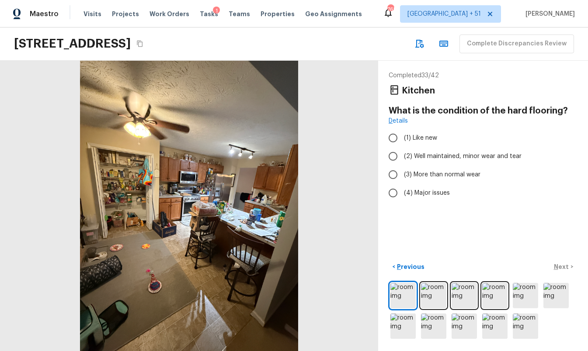
scroll to position [0, 0]
click at [432, 156] on span "(2) Well maintained, minor wear and tear" at bounding box center [463, 156] width 118 height 9
click at [402, 156] on input "(2) Well maintained, minor wear and tear" at bounding box center [393, 156] width 18 height 18
radio input "true"
click at [562, 266] on p "Next" at bounding box center [562, 267] width 17 height 9
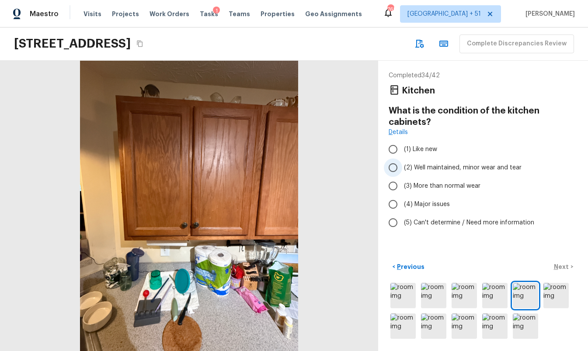
click at [456, 170] on span "(2) Well maintained, minor wear and tear" at bounding box center [463, 167] width 118 height 9
click at [402, 170] on input "(2) Well maintained, minor wear and tear" at bounding box center [393, 168] width 18 height 18
radio input "true"
click at [566, 266] on p "Next" at bounding box center [562, 267] width 17 height 9
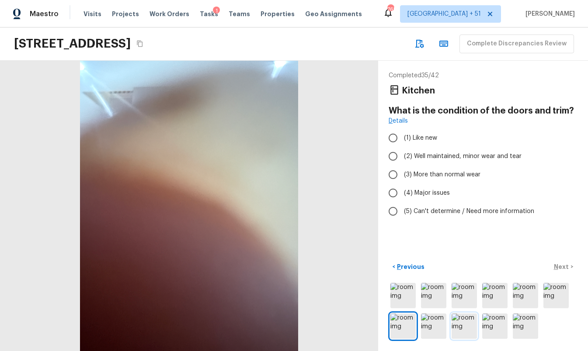
click at [470, 332] on img at bounding box center [464, 326] width 25 height 25
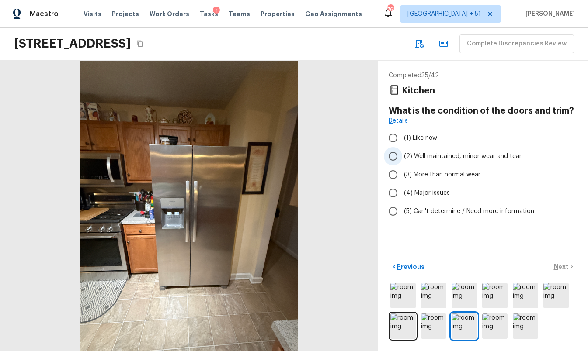
click at [433, 155] on span "(2) Well maintained, minor wear and tear" at bounding box center [463, 156] width 118 height 9
click at [402, 155] on input "(2) Well maintained, minor wear and tear" at bounding box center [393, 156] width 18 height 18
radio input "true"
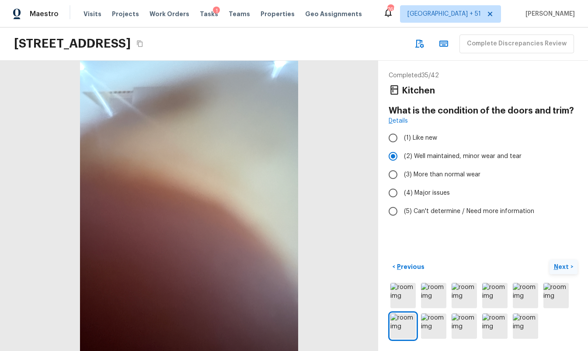
click at [566, 268] on p "Next" at bounding box center [562, 267] width 17 height 9
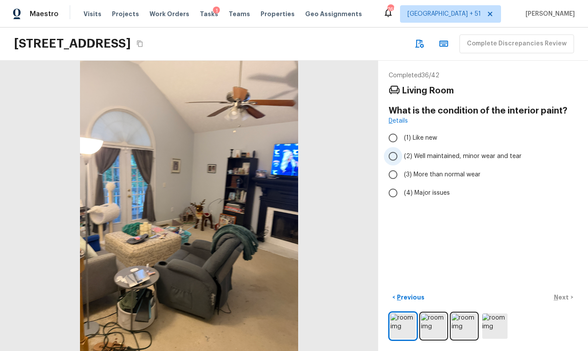
click at [477, 157] on span "(2) Well maintained, minor wear and tear" at bounding box center [463, 156] width 118 height 9
click at [402, 157] on input "(2) Well maintained, minor wear and tear" at bounding box center [393, 156] width 18 height 18
radio input "true"
click at [432, 332] on img at bounding box center [433, 326] width 25 height 25
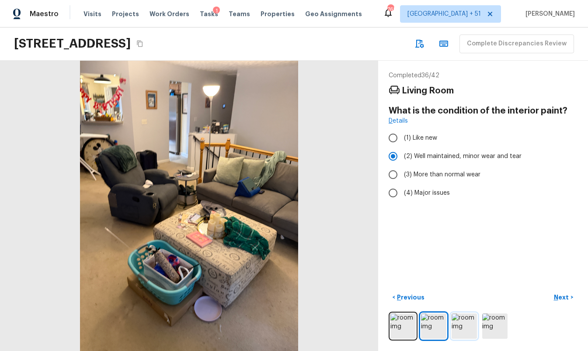
click at [461, 330] on img at bounding box center [464, 326] width 25 height 25
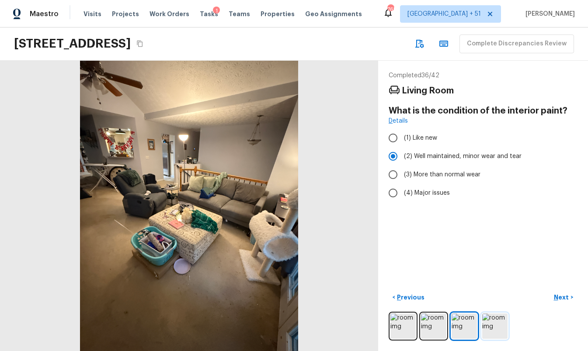
click at [492, 337] on img at bounding box center [494, 326] width 25 height 25
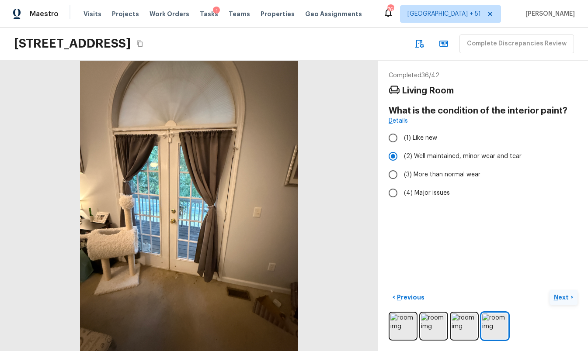
click at [556, 295] on p "Next" at bounding box center [562, 297] width 17 height 9
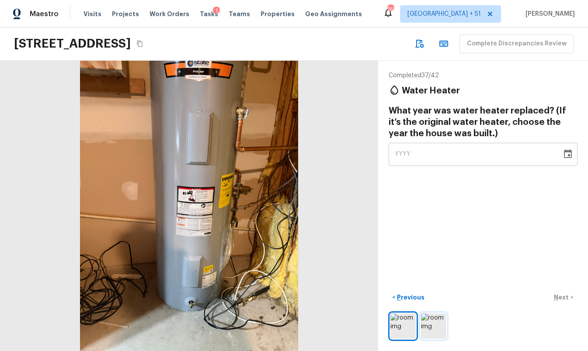
click at [433, 324] on img at bounding box center [433, 326] width 25 height 25
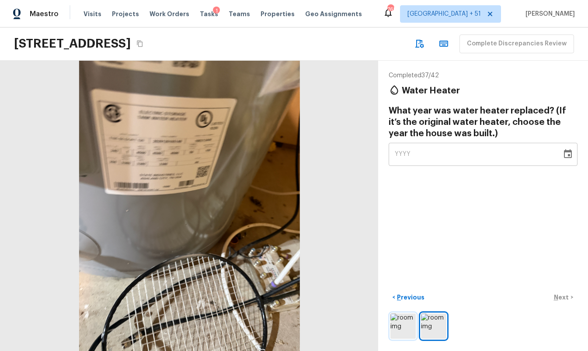
click at [403, 322] on img at bounding box center [402, 326] width 25 height 25
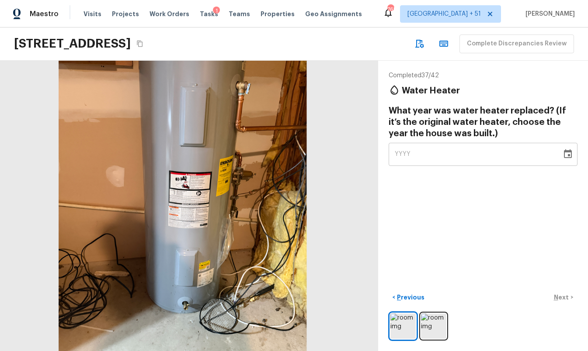
click at [400, 159] on div "YYYY" at bounding box center [475, 154] width 161 height 23
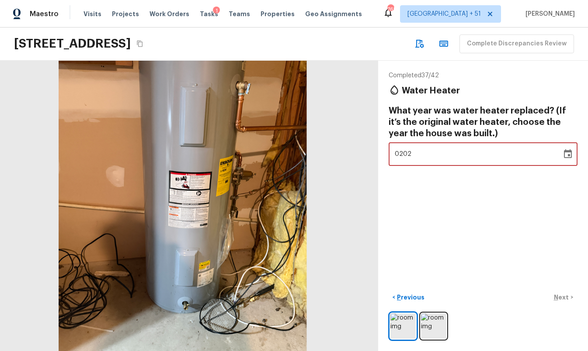
type input "2020"
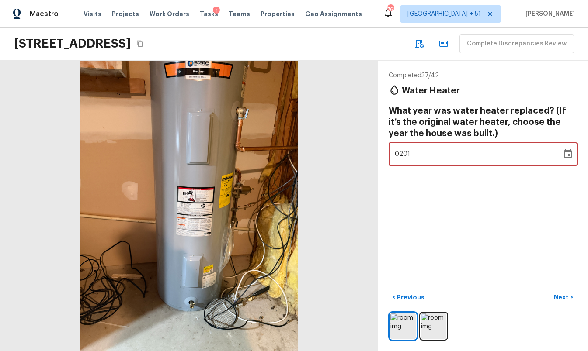
type input "2010"
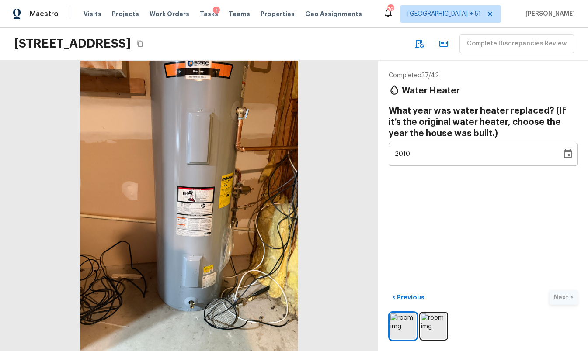
click at [570, 298] on div "< Previous Next >" at bounding box center [483, 298] width 189 height 14
click at [562, 297] on p "Next" at bounding box center [562, 297] width 17 height 9
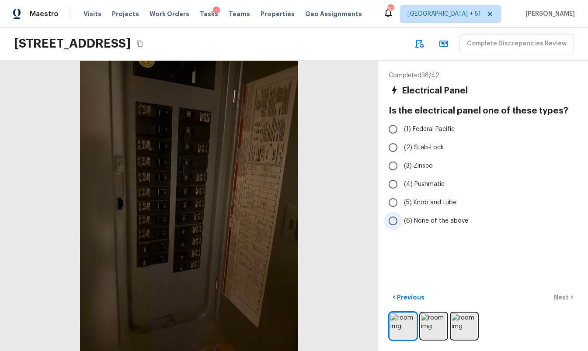
click at [436, 222] on span "(6) None of the above" at bounding box center [436, 221] width 64 height 9
click at [402, 222] on input "(6) None of the above" at bounding box center [393, 221] width 18 height 18
radio input "true"
click at [563, 289] on div "Completed 38 / 42 Electrical Panel Is the electrical panel one of these types? …" at bounding box center [483, 206] width 210 height 291
click at [564, 300] on p "Next" at bounding box center [562, 297] width 17 height 9
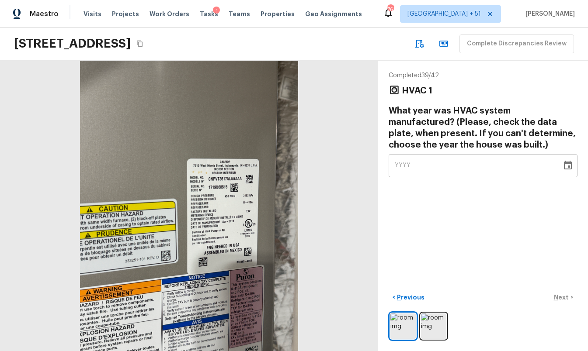
click at [415, 169] on div "YYYY" at bounding box center [475, 165] width 161 height 23
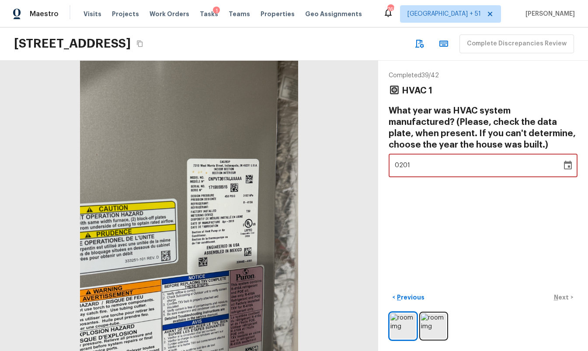
type input "2017"
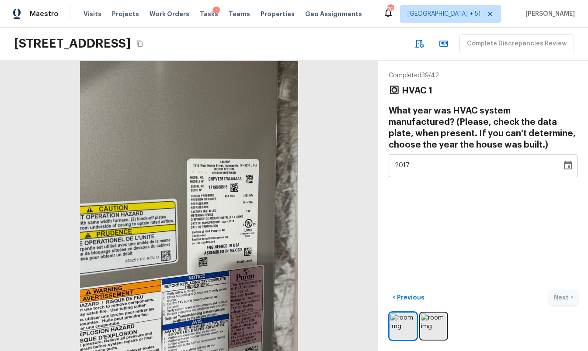
click at [563, 299] on div "< Previous Next >" at bounding box center [483, 298] width 189 height 14
click at [564, 297] on p "Next" at bounding box center [562, 297] width 17 height 9
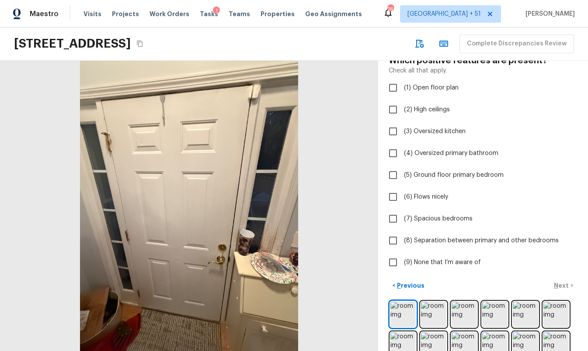
scroll to position [45, 0]
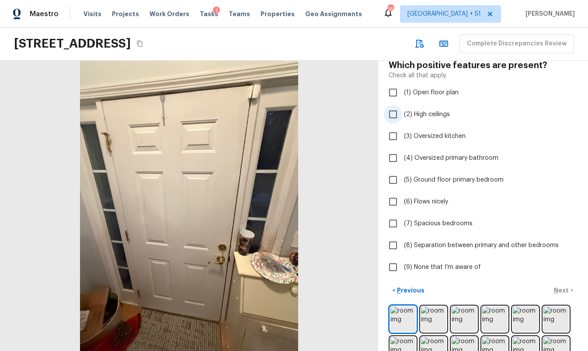
click at [416, 111] on span "(2) High ceilings" at bounding box center [427, 114] width 46 height 9
click at [402, 111] on input "(2) High ceilings" at bounding box center [393, 114] width 18 height 18
checkbox input "true"
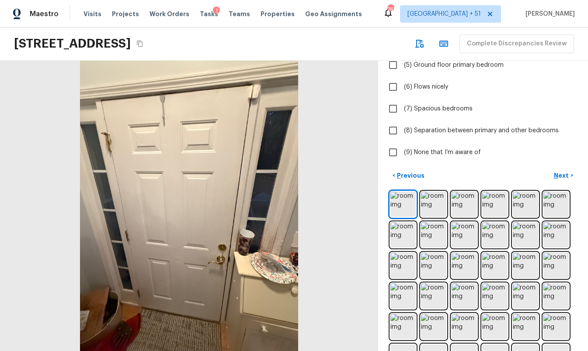
scroll to position [163, 0]
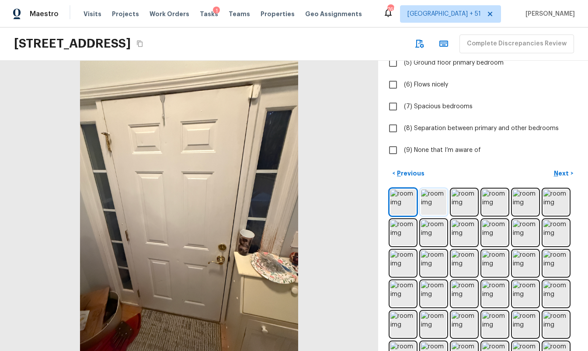
click at [441, 207] on img at bounding box center [433, 202] width 25 height 25
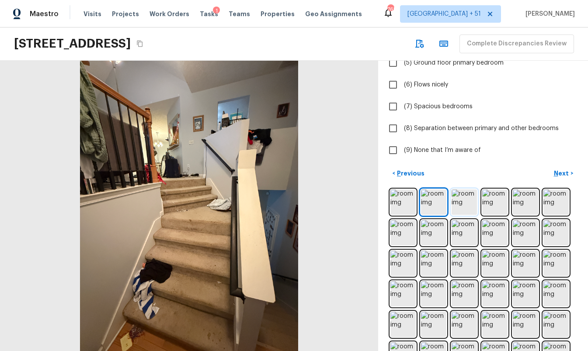
click at [459, 207] on img at bounding box center [464, 202] width 25 height 25
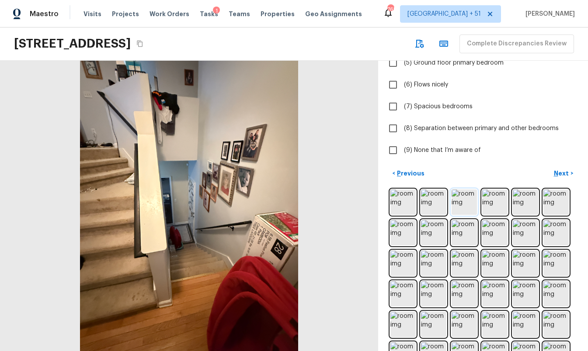
click at [464, 206] on img at bounding box center [464, 202] width 25 height 25
click at [486, 138] on div "Completed 40 / 42 Layout Which positive features are present? Check all that ap…" at bounding box center [483, 34] width 189 height 251
click at [567, 174] on p "Next" at bounding box center [562, 173] width 17 height 9
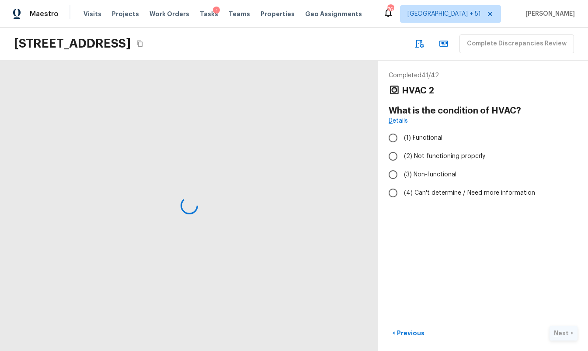
scroll to position [0, 0]
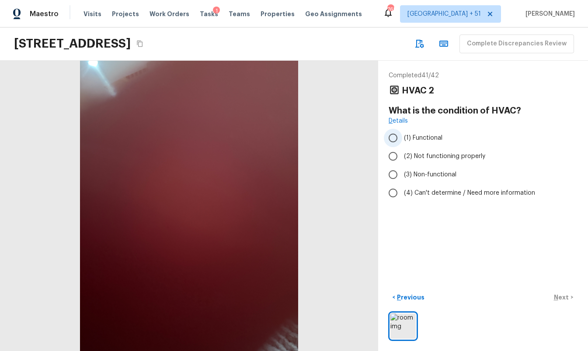
click at [419, 139] on span "(1) Functional" at bounding box center [423, 138] width 38 height 9
click at [402, 139] on input "(1) Functional" at bounding box center [393, 138] width 18 height 18
radio input "true"
click at [556, 296] on p "Next" at bounding box center [562, 297] width 17 height 9
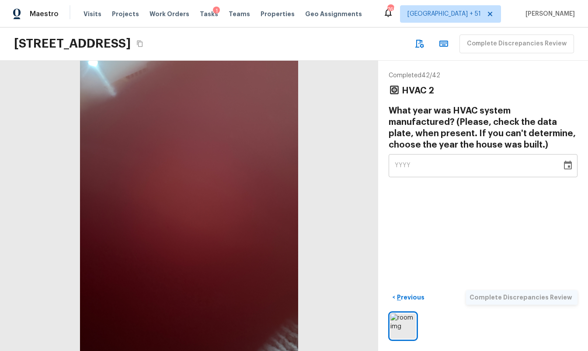
click at [482, 174] on div "YYYY" at bounding box center [475, 165] width 161 height 23
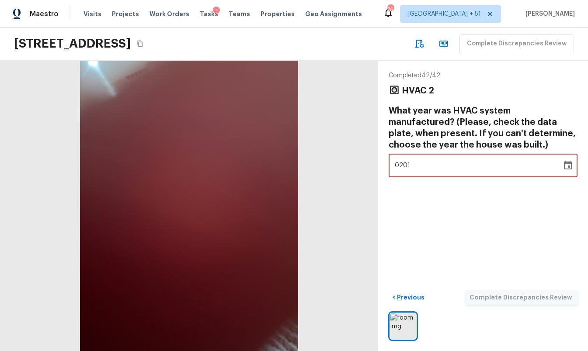
type input "2017"
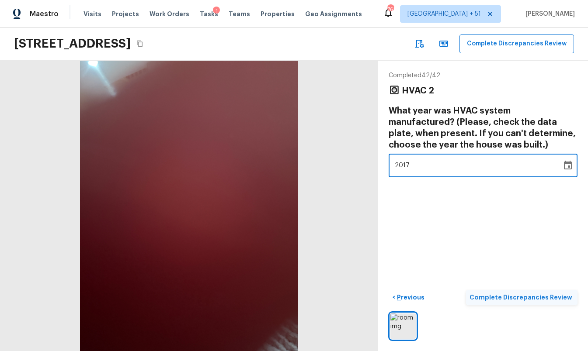
click at [520, 300] on div "< Previous Complete Discrepancies Review" at bounding box center [483, 298] width 189 height 14
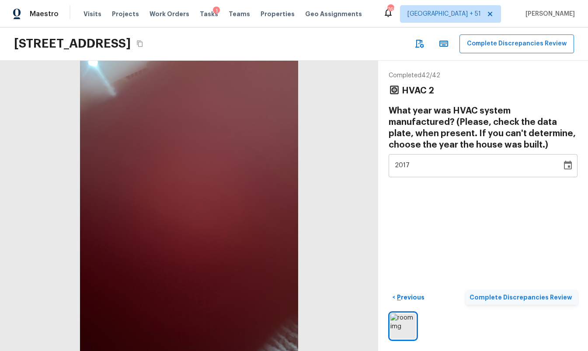
click at [500, 294] on p "Complete Discrepancies Review" at bounding box center [521, 297] width 104 height 9
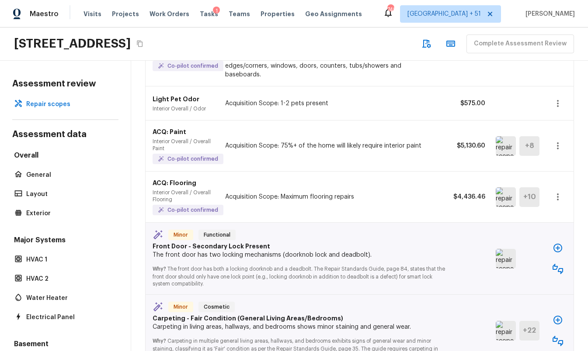
scroll to position [125, 0]
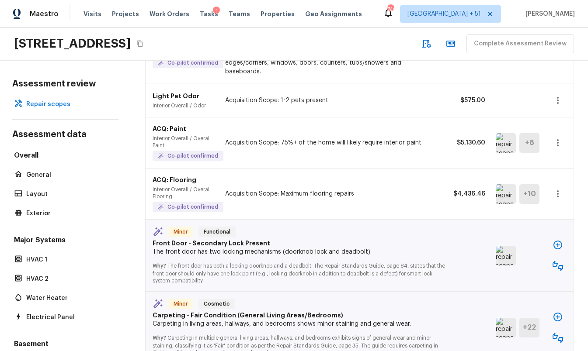
click at [510, 246] on img at bounding box center [506, 256] width 20 height 20
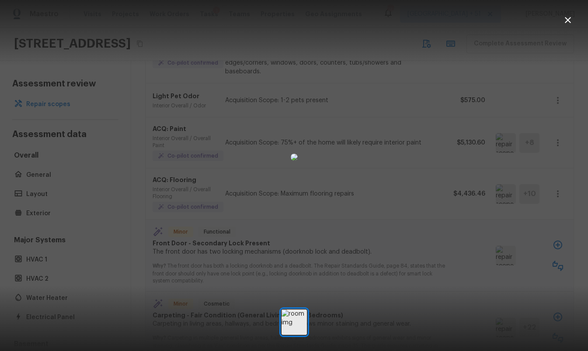
click at [566, 24] on icon "button" at bounding box center [568, 20] width 10 height 10
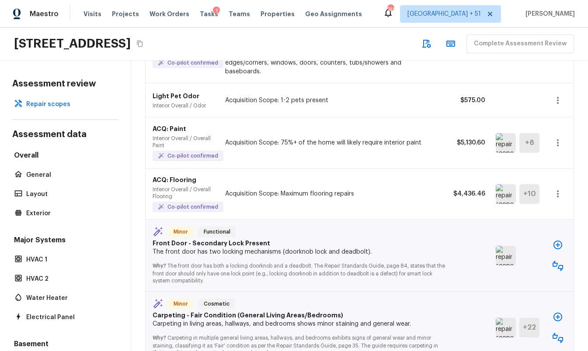
click at [561, 261] on icon "button" at bounding box center [558, 266] width 10 height 10
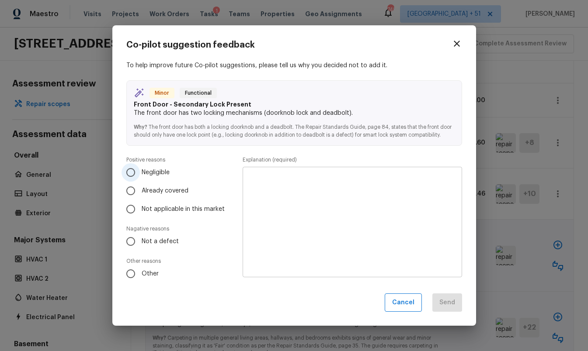
click at [160, 171] on span "Negligible" at bounding box center [156, 172] width 28 height 9
click at [140, 171] on input "Negligible" at bounding box center [131, 172] width 18 height 18
radio input "true"
click at [160, 171] on span "Negligible" at bounding box center [156, 172] width 28 height 9
click at [140, 171] on input "Negligible" at bounding box center [131, 172] width 18 height 18
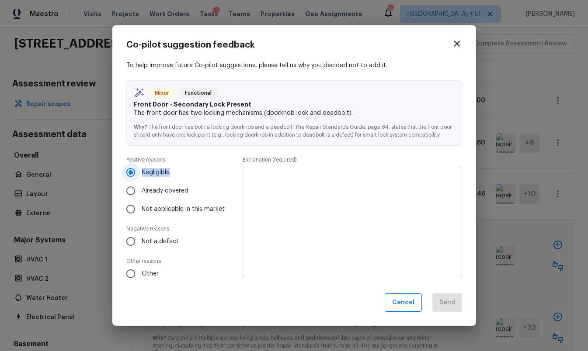
copy span "Negligible"
click at [454, 42] on icon "button" at bounding box center [457, 43] width 10 height 10
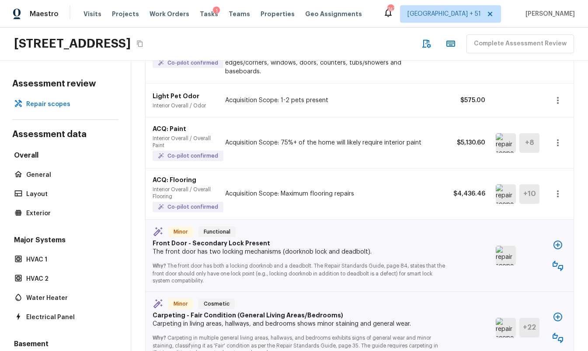
scroll to position [130, 0]
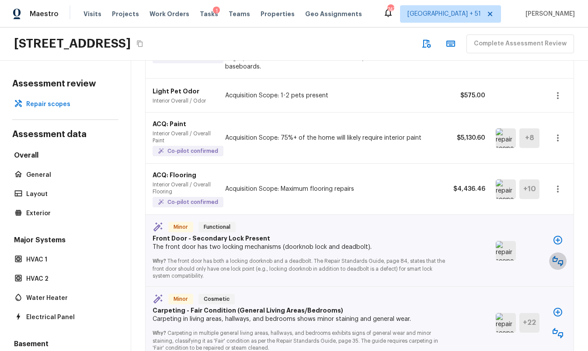
click at [563, 256] on icon "button" at bounding box center [558, 261] width 10 height 10
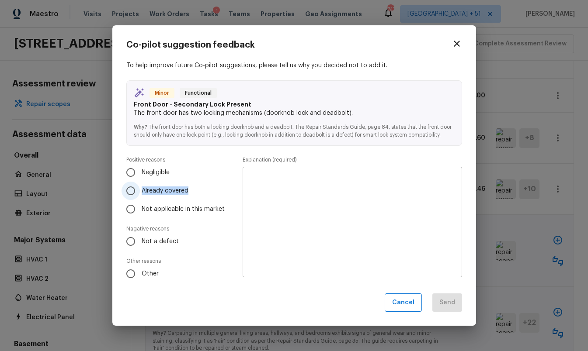
drag, startPoint x: 195, startPoint y: 192, endPoint x: 143, endPoint y: 191, distance: 52.0
click at [143, 191] on label "Already covered" at bounding box center [176, 191] width 108 height 18
copy span "Already covered"
drag, startPoint x: 226, startPoint y: 209, endPoint x: 142, endPoint y: 209, distance: 84.4
click at [142, 209] on label "Not applicable in this market" at bounding box center [176, 209] width 108 height 18
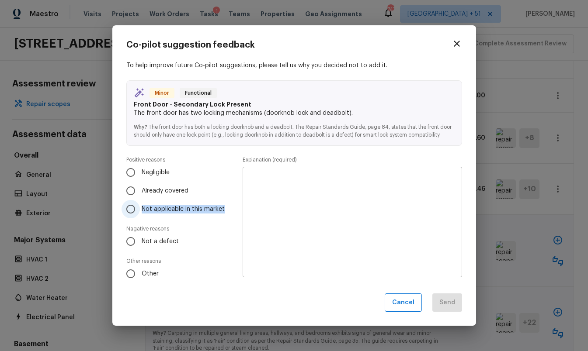
copy span "Not applicable in this market"
drag, startPoint x: 186, startPoint y: 244, endPoint x: 141, endPoint y: 244, distance: 45.0
click at [141, 244] on label "Not a defect" at bounding box center [176, 242] width 108 height 18
copy span "Not a defect"
drag, startPoint x: 167, startPoint y: 275, endPoint x: 143, endPoint y: 275, distance: 24.5
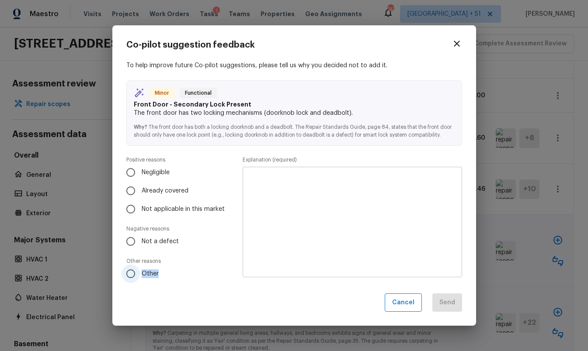
click at [143, 275] on label "Other" at bounding box center [176, 274] width 108 height 18
copy span "Other"
click at [522, 219] on div "Co-pilot suggestion feedback To help improve future Co-pilot suggestions, pleas…" at bounding box center [294, 175] width 588 height 351
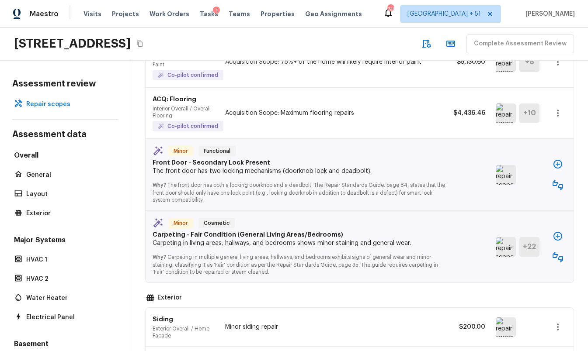
scroll to position [207, 0]
click at [563, 178] on button "button" at bounding box center [557, 184] width 17 height 17
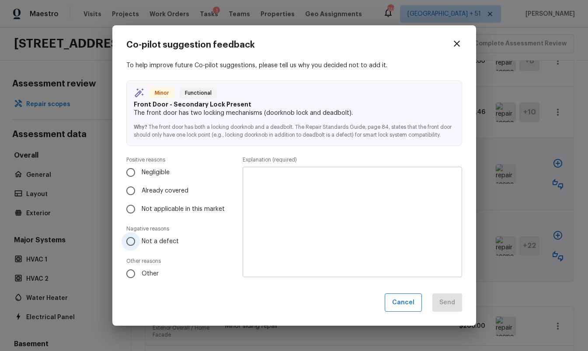
click at [148, 245] on span "Not a defect" at bounding box center [160, 241] width 37 height 9
click at [140, 245] on input "Not a defect" at bounding box center [131, 242] width 18 height 18
radio input "true"
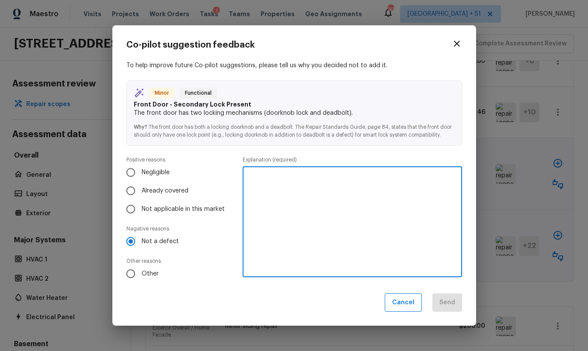
click at [272, 218] on textarea at bounding box center [352, 222] width 207 height 96
type textarea "Doors typically can have a lock and a latch with lock"
click at [448, 299] on button "Send" at bounding box center [447, 303] width 30 height 19
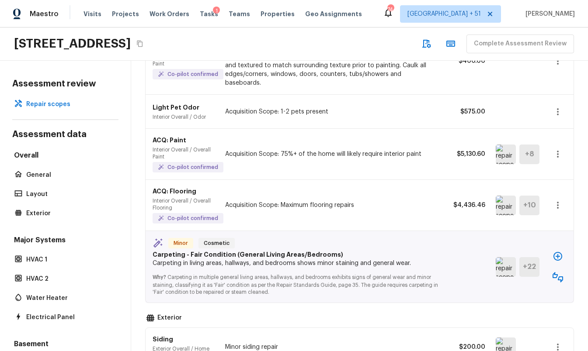
scroll to position [117, 0]
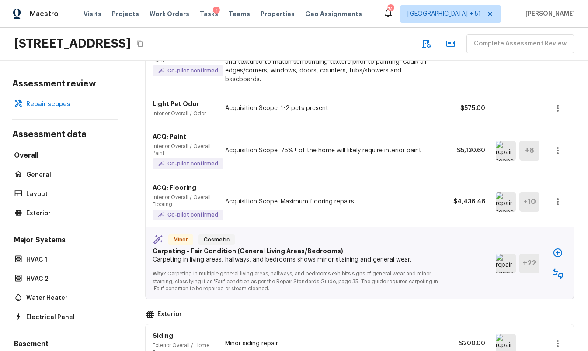
click at [561, 269] on icon "button" at bounding box center [558, 274] width 10 height 10
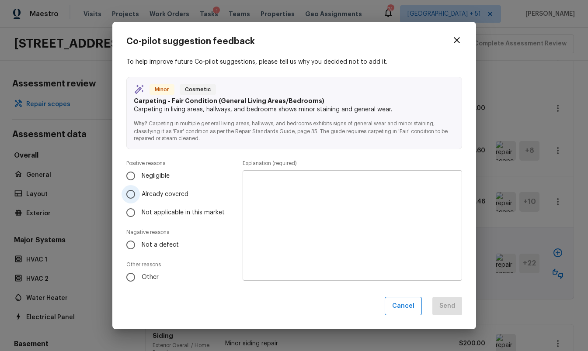
click at [171, 194] on span "Already covered" at bounding box center [165, 194] width 47 height 9
click at [140, 194] on input "Already covered" at bounding box center [131, 194] width 18 height 18
radio input "true"
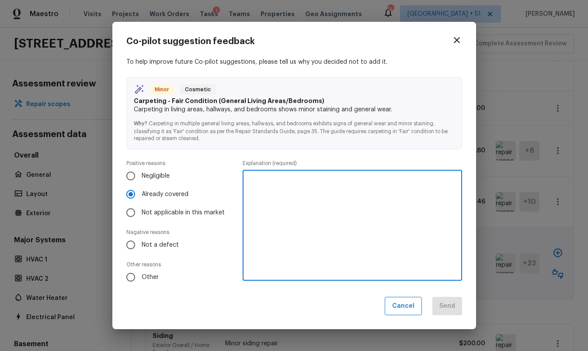
click at [336, 232] on textarea at bounding box center [352, 225] width 207 height 96
type textarea "Flooring scope already added"
click at [453, 305] on button "Send" at bounding box center [447, 306] width 30 height 19
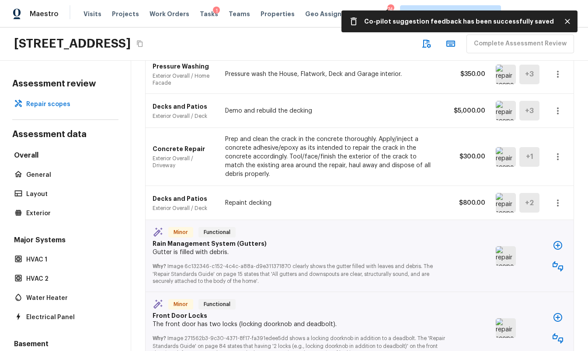
scroll to position [413, 0]
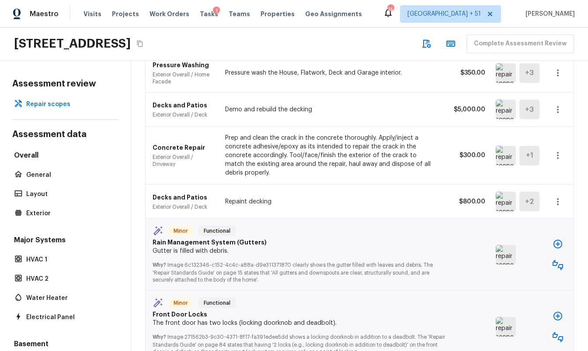
click at [504, 245] on img at bounding box center [506, 255] width 20 height 20
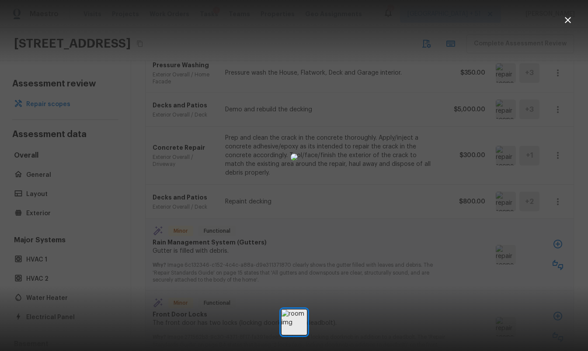
click at [445, 250] on div at bounding box center [294, 157] width 588 height 287
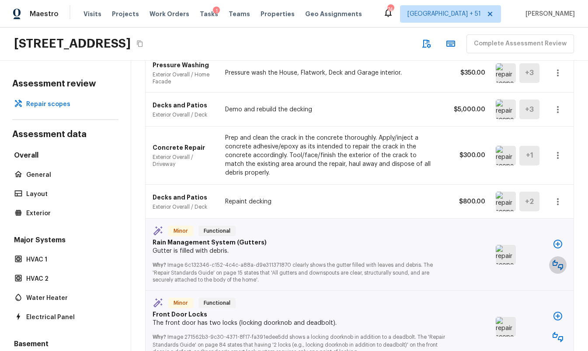
click at [555, 260] on icon "button" at bounding box center [558, 265] width 10 height 10
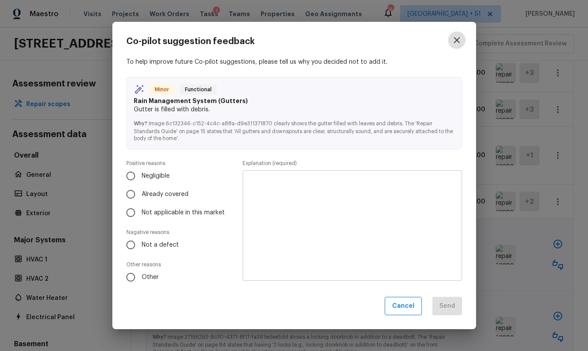
click at [454, 38] on icon "button" at bounding box center [457, 40] width 10 height 10
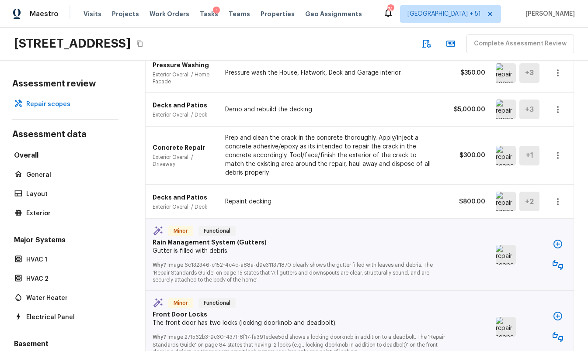
click at [557, 240] on icon "button" at bounding box center [557, 244] width 9 height 9
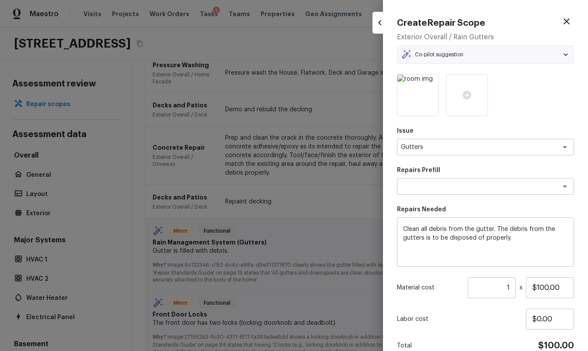
type textarea "Clean Gutters"
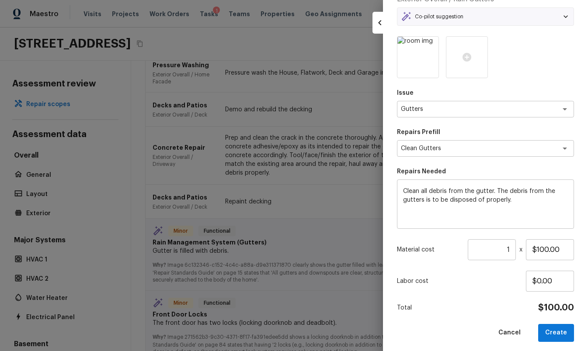
scroll to position [42, 0]
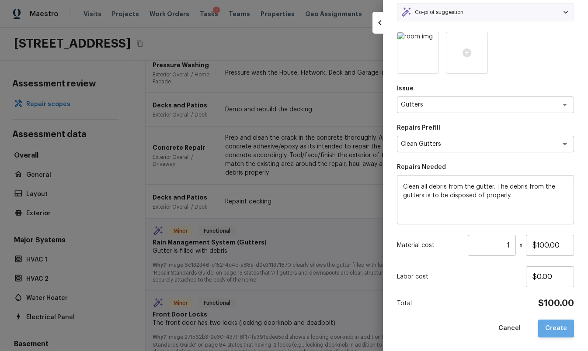
click at [559, 330] on button "Create" at bounding box center [556, 329] width 36 height 18
type input "$0.00"
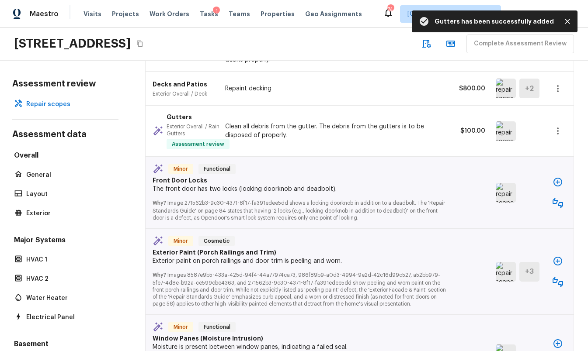
scroll to position [528, 0]
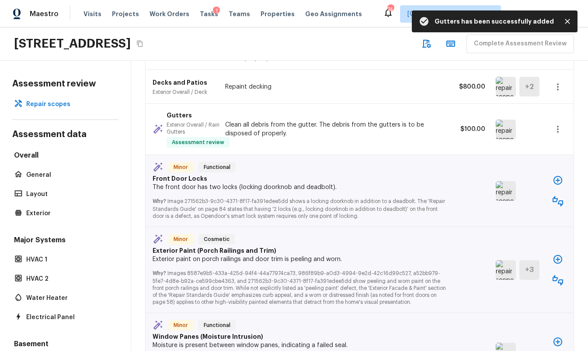
click at [508, 184] on img at bounding box center [506, 191] width 20 height 20
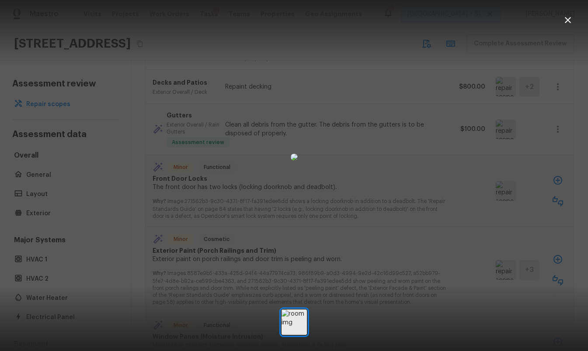
click at [441, 128] on div at bounding box center [294, 157] width 588 height 287
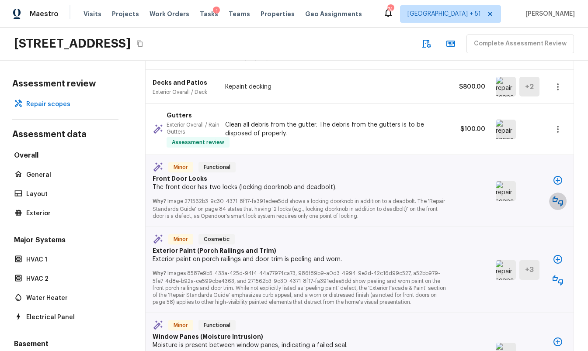
click at [563, 196] on icon "button" at bounding box center [558, 201] width 10 height 10
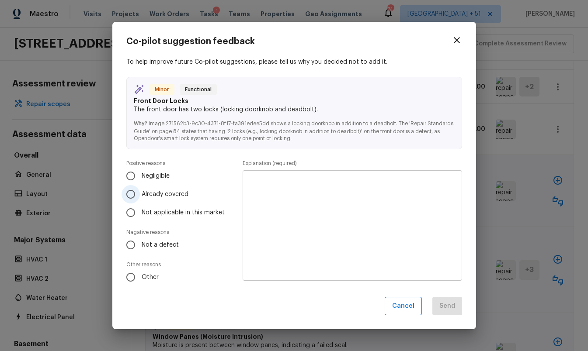
click at [158, 191] on span "Already covered" at bounding box center [165, 194] width 47 height 9
click at [140, 191] on input "Already covered" at bounding box center [131, 194] width 18 height 18
radio input "true"
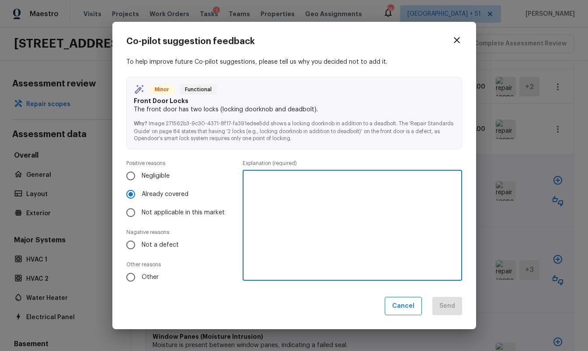
click at [351, 241] on textarea at bounding box center [352, 225] width 207 height 96
type textarea "This is the front of the door already called out and not a defect"
click at [452, 311] on button "Send" at bounding box center [447, 306] width 30 height 19
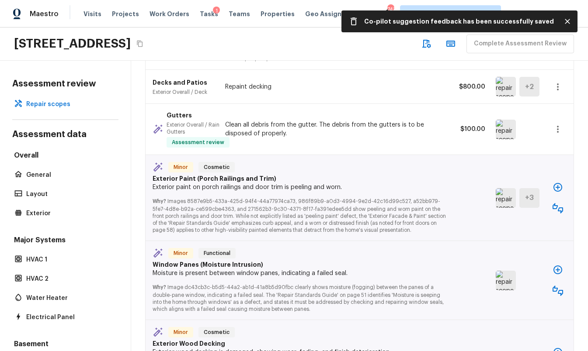
click at [506, 194] on img at bounding box center [506, 198] width 20 height 20
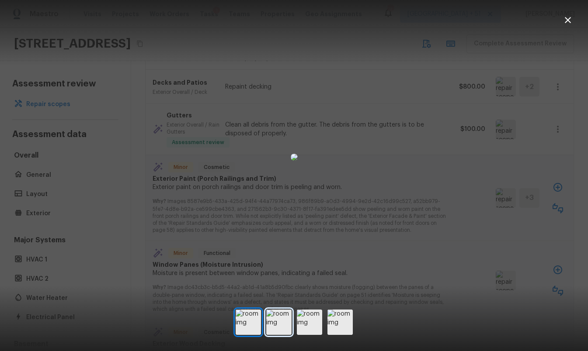
click at [285, 323] on img at bounding box center [278, 322] width 25 height 25
click at [315, 325] on img at bounding box center [309, 322] width 25 height 25
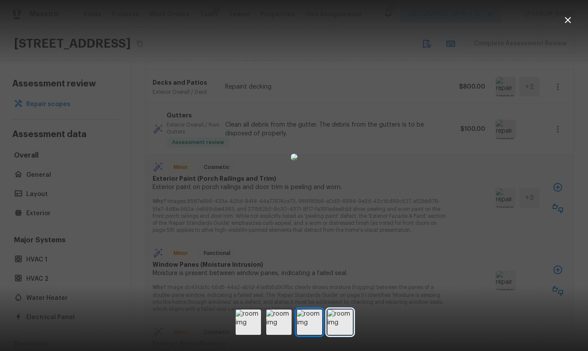
click at [341, 324] on img at bounding box center [339, 322] width 25 height 25
click at [445, 206] on div at bounding box center [294, 157] width 588 height 287
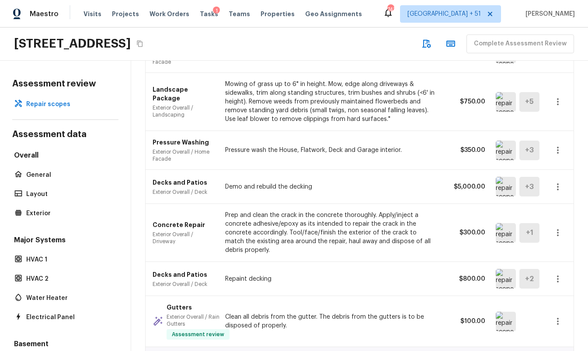
scroll to position [335, 0]
click at [559, 183] on icon "button" at bounding box center [558, 188] width 10 height 10
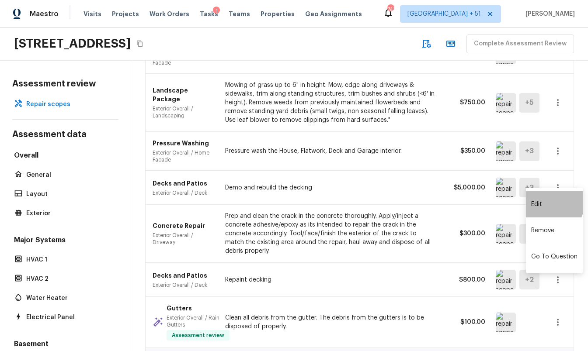
click at [547, 203] on li "Edit" at bounding box center [554, 204] width 57 height 26
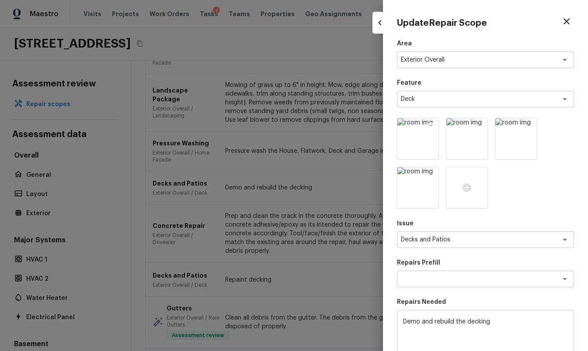
click at [420, 140] on img at bounding box center [417, 138] width 41 height 41
click at [426, 146] on img at bounding box center [417, 138] width 41 height 41
click at [459, 146] on img at bounding box center [466, 138] width 41 height 41
click at [520, 151] on img at bounding box center [515, 138] width 41 height 41
click at [417, 186] on img at bounding box center [417, 187] width 41 height 41
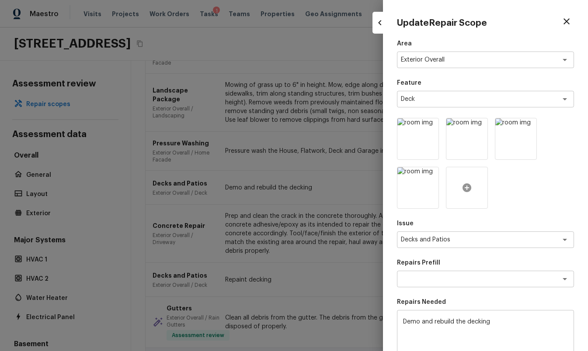
click at [460, 198] on div at bounding box center [467, 188] width 42 height 42
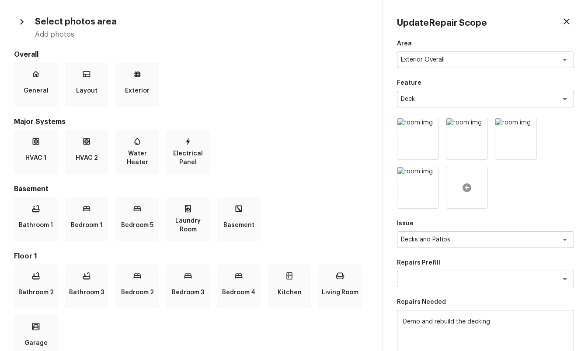
click at [471, 184] on icon at bounding box center [467, 188] width 10 height 10
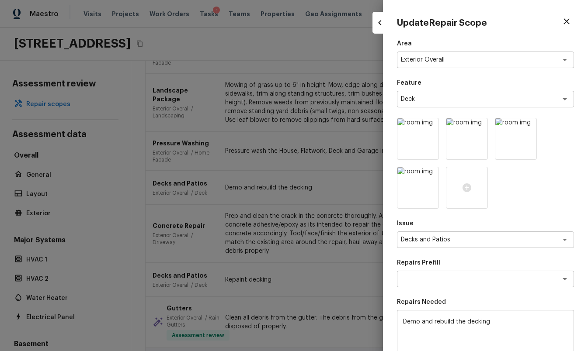
click at [528, 177] on div at bounding box center [485, 163] width 177 height 91
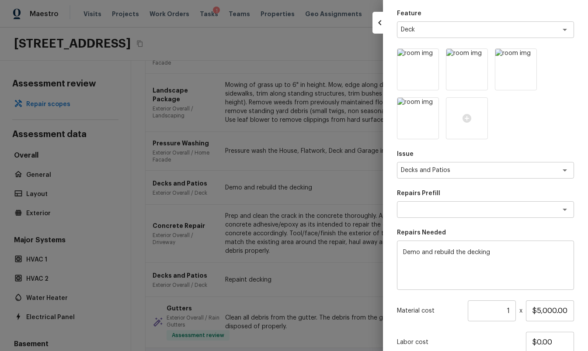
scroll to position [88, 0]
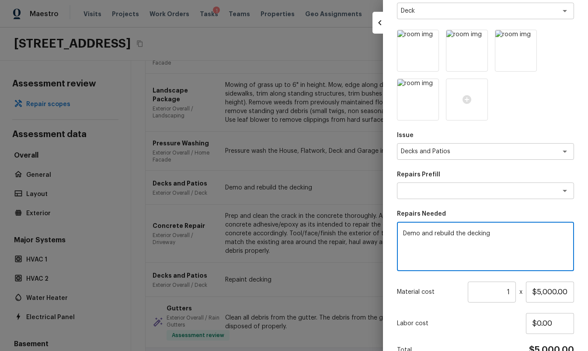
drag, startPoint x: 519, startPoint y: 237, endPoint x: 403, endPoint y: 233, distance: 115.9
click at [403, 233] on textarea "Demo and rebuild the decking" at bounding box center [485, 246] width 165 height 35
type textarea "Deck repaint and minor repairs"
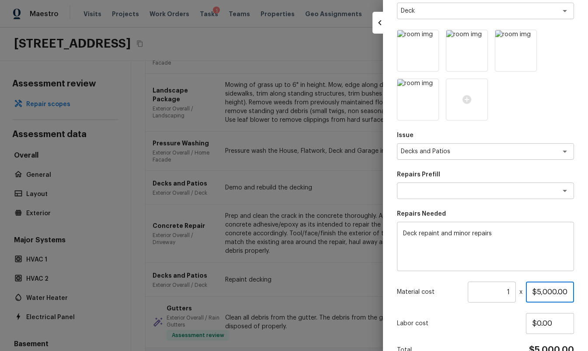
click at [548, 291] on input "$5,000.00" at bounding box center [550, 292] width 48 height 21
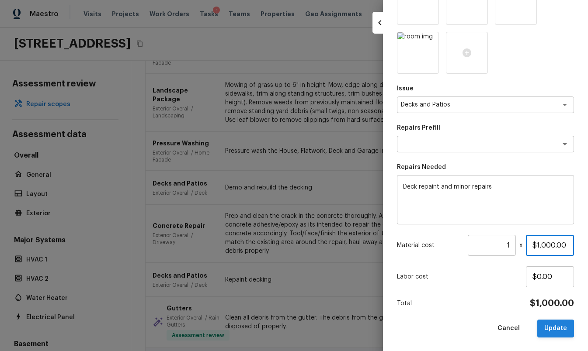
type input "$1,000.00"
click at [564, 329] on button "Update" at bounding box center [555, 329] width 37 height 18
type input "$0.00"
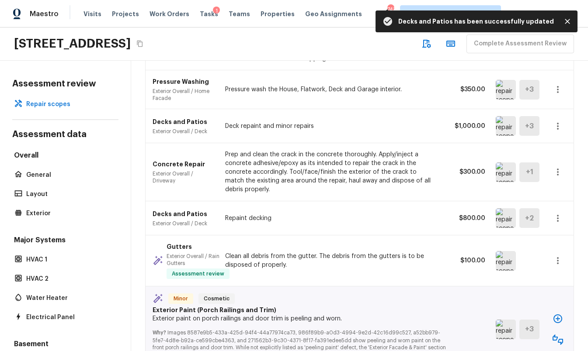
scroll to position [397, 0]
click at [561, 209] on button "button" at bounding box center [557, 217] width 17 height 17
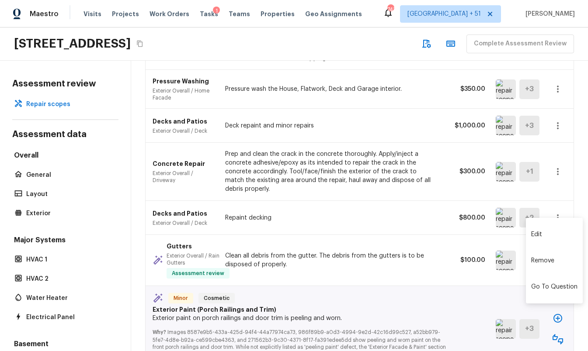
click at [546, 262] on li "Remove" at bounding box center [554, 261] width 57 height 26
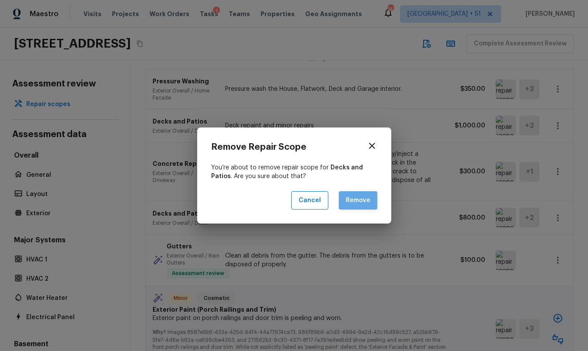
click at [362, 199] on button "Remove" at bounding box center [358, 200] width 38 height 19
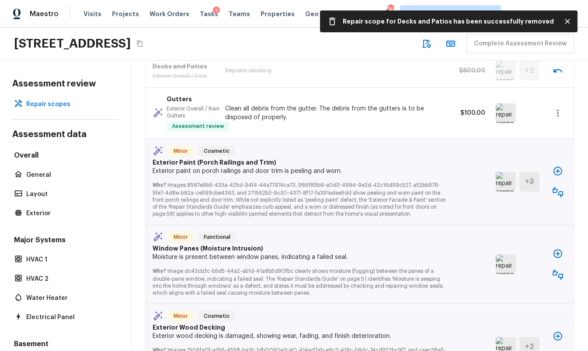
scroll to position [540, 0]
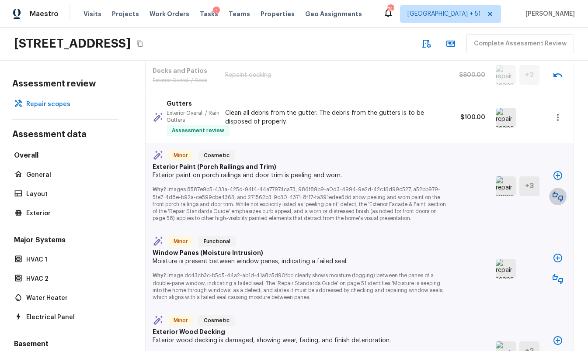
click at [555, 191] on icon "button" at bounding box center [558, 196] width 10 height 10
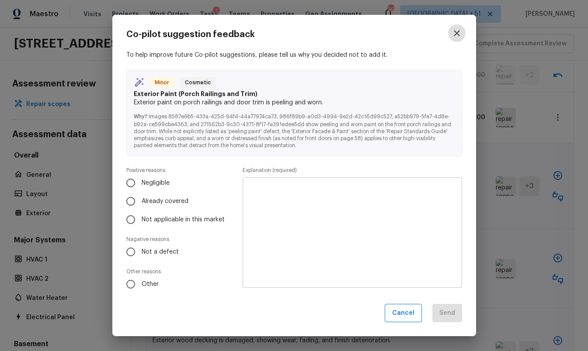
click at [462, 28] on button "button" at bounding box center [456, 32] width 17 height 17
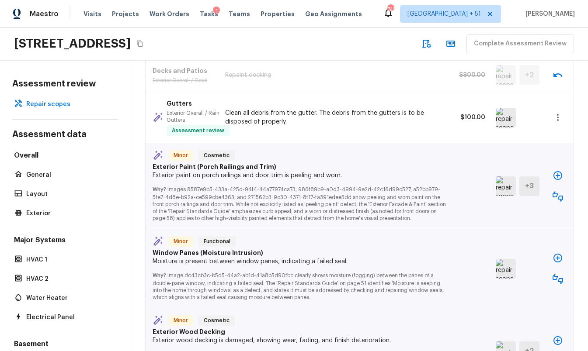
click at [561, 170] on icon "button" at bounding box center [558, 175] width 10 height 10
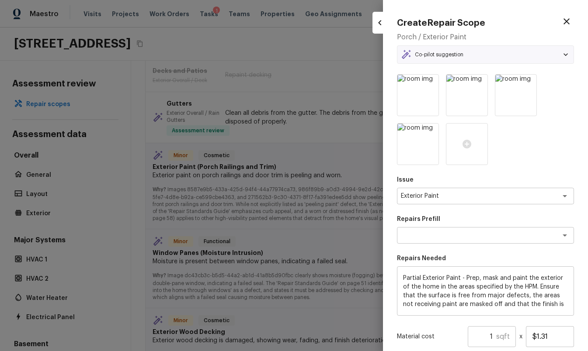
type textarea "Partial Exterior Paint LABOR ONLY"
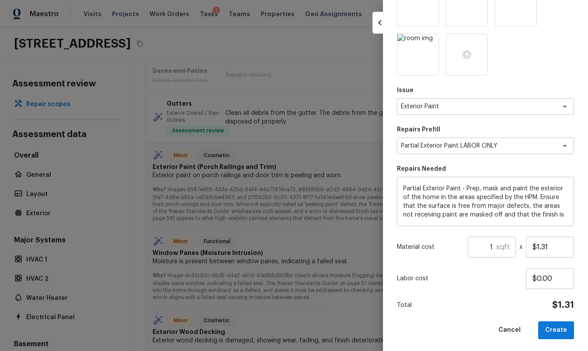
scroll to position [91, 0]
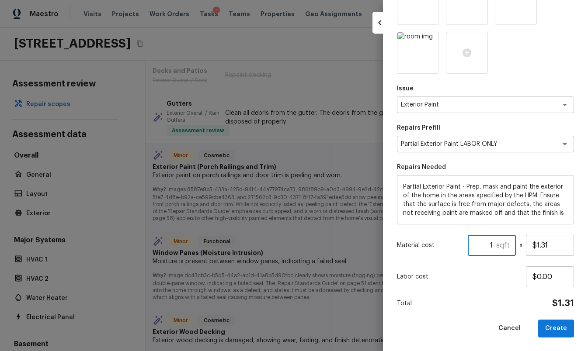
drag, startPoint x: 480, startPoint y: 240, endPoint x: 509, endPoint y: 246, distance: 29.5
click at [509, 246] on div "1 sqft ​" at bounding box center [492, 245] width 48 height 21
click at [570, 327] on button "Create" at bounding box center [556, 329] width 36 height 18
type input "1"
type input "$0.00"
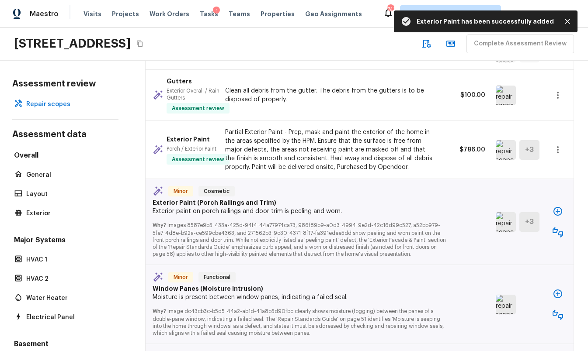
scroll to position [576, 0]
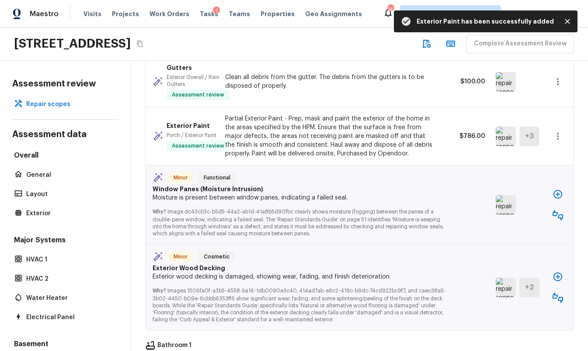
click at [504, 197] on img at bounding box center [506, 205] width 20 height 20
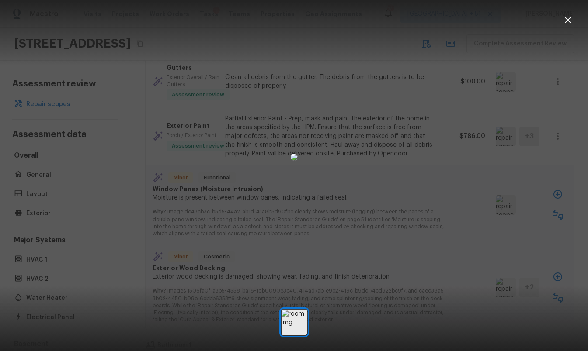
click at [477, 207] on div at bounding box center [294, 157] width 588 height 287
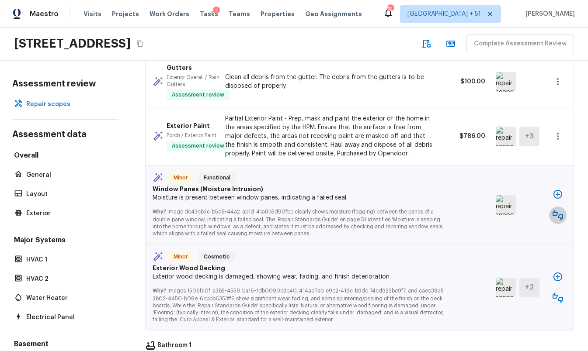
click at [562, 210] on icon "button" at bounding box center [558, 215] width 10 height 10
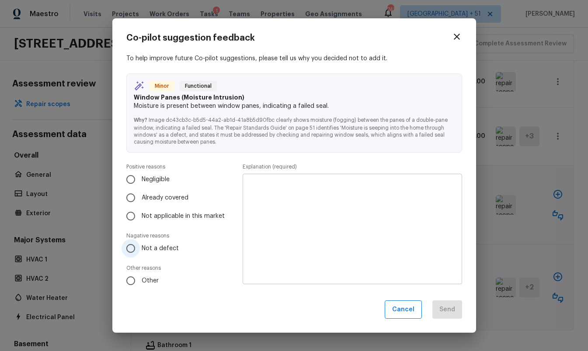
click at [153, 247] on span "Not a defect" at bounding box center [160, 248] width 37 height 9
click at [140, 247] on input "Not a defect" at bounding box center [131, 249] width 18 height 18
radio input "true"
click at [295, 203] on textarea at bounding box center [352, 229] width 207 height 96
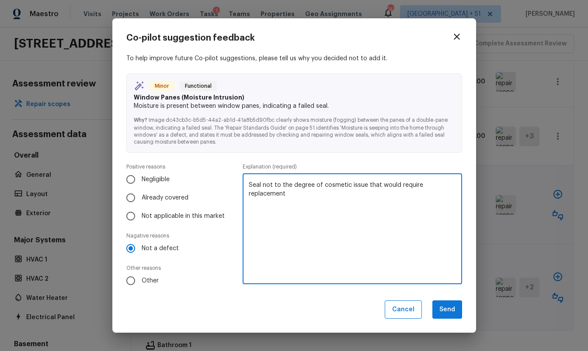
click at [295, 249] on textarea "Seal not to the degree of cosmetic issue that would require replacement" at bounding box center [352, 229] width 207 height 96
click at [401, 266] on textarea "Seal not to the degree of cosmetic issue that would require replacement" at bounding box center [352, 229] width 207 height 96
type textarea "Seal not to the degree of cosmetic issue that would require replacement"
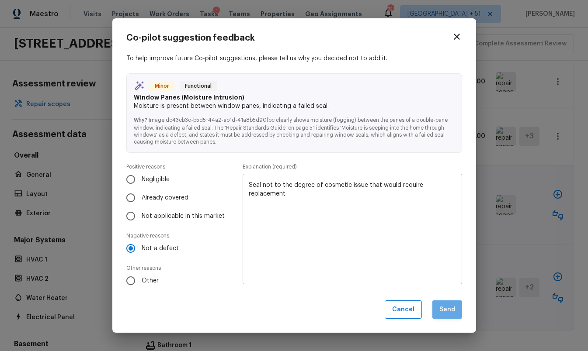
click at [449, 309] on button "Send" at bounding box center [447, 310] width 30 height 19
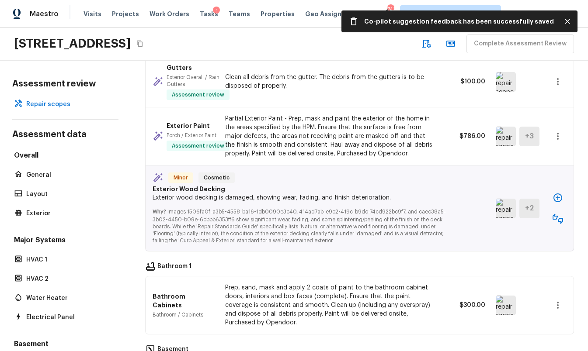
click at [509, 201] on img at bounding box center [506, 209] width 20 height 20
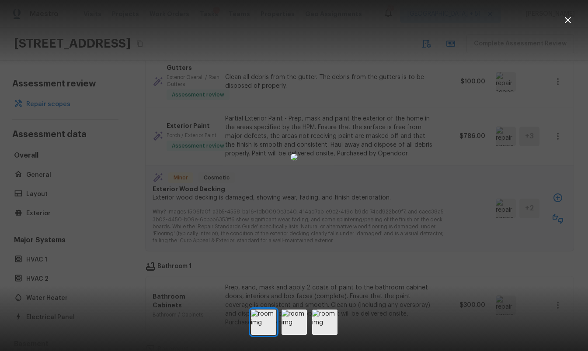
click at [444, 190] on div at bounding box center [294, 157] width 588 height 287
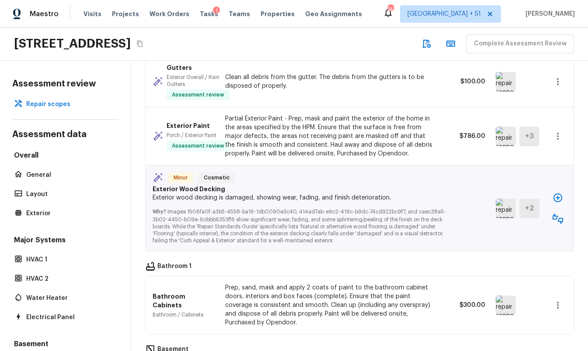
click at [508, 208] on img at bounding box center [506, 209] width 20 height 20
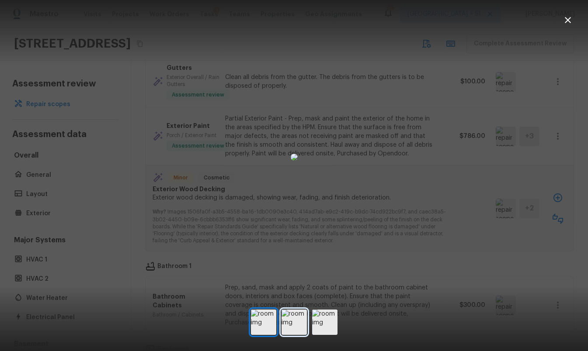
click at [299, 319] on img at bounding box center [294, 322] width 25 height 25
click at [322, 324] on img at bounding box center [324, 322] width 25 height 25
click at [258, 326] on img at bounding box center [263, 322] width 25 height 25
click at [462, 208] on div at bounding box center [294, 157] width 588 height 287
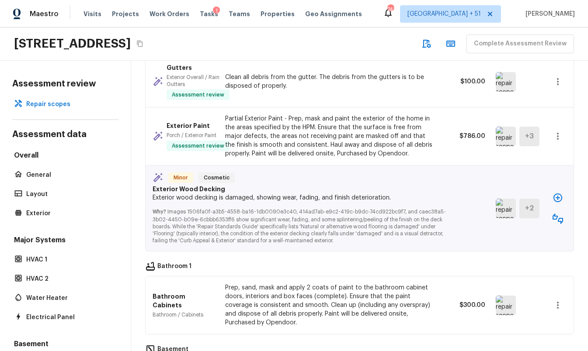
click at [561, 194] on icon "button" at bounding box center [557, 198] width 9 height 9
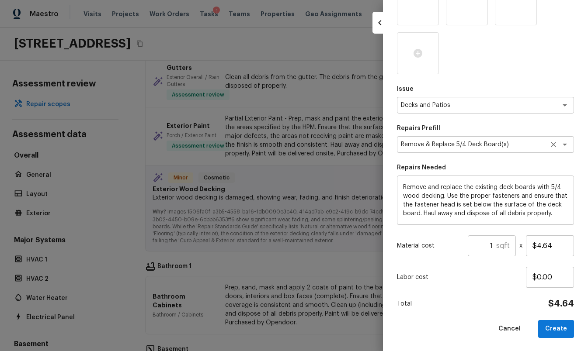
scroll to position [91, 0]
click at [472, 237] on input "1" at bounding box center [482, 245] width 28 height 21
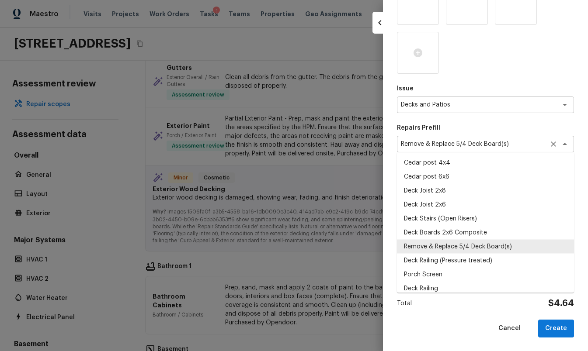
click at [518, 150] on div "Remove & Replace 5/4 Deck Board(s) x ​" at bounding box center [485, 144] width 177 height 17
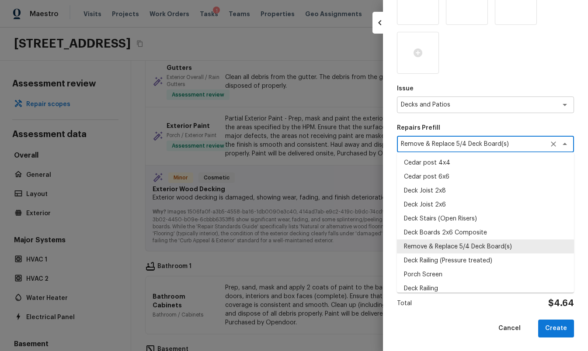
click at [518, 150] on div "Remove & Replace 5/4 Deck Board(s) x ​" at bounding box center [485, 144] width 177 height 17
click at [550, 142] on icon "Clear" at bounding box center [553, 144] width 9 height 9
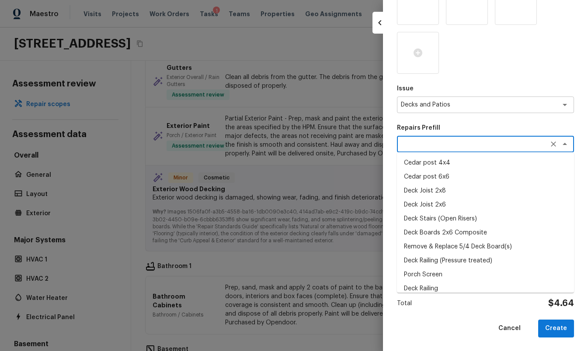
click at [539, 124] on p "Repairs Prefill" at bounding box center [485, 128] width 177 height 9
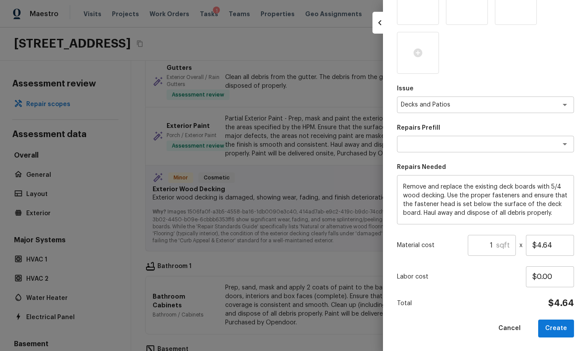
click at [494, 202] on textarea "Remove and replace the existing deck boards with 5/4 wood decking. Use the prop…" at bounding box center [485, 200] width 165 height 35
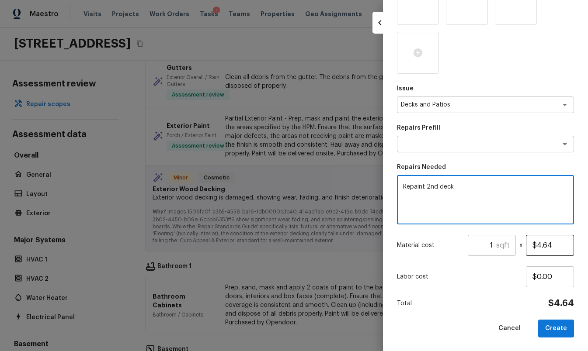
type textarea "Repaint 2nd deck"
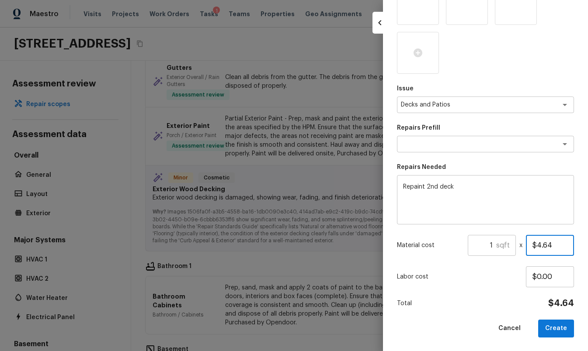
click at [542, 244] on input "$4.64" at bounding box center [550, 245] width 48 height 21
type input "$500.00"
click at [509, 284] on div "Labor cost $0.00" at bounding box center [485, 277] width 177 height 21
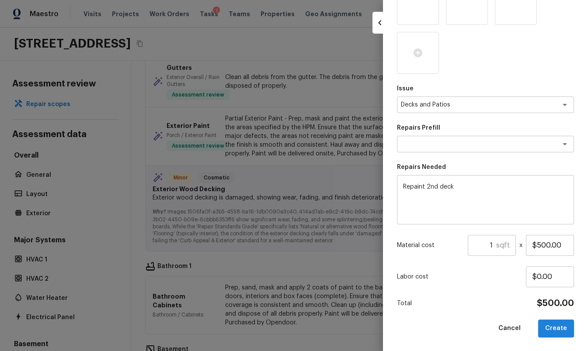
click at [558, 328] on button "Create" at bounding box center [556, 329] width 36 height 18
type textarea "Remove & Replace 5/4 Deck Board(s)"
type textarea "Remove and replace the existing deck boards with 5/4 wood decking. Use the prop…"
type input "$4.64"
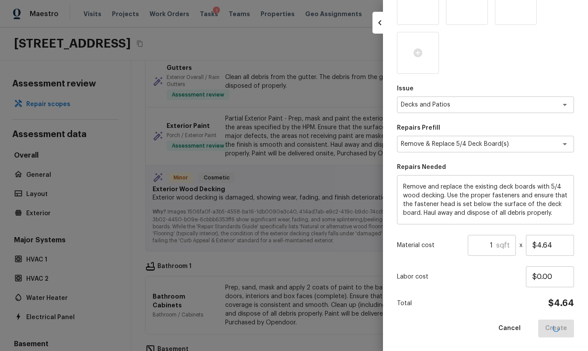
type input "$0.00"
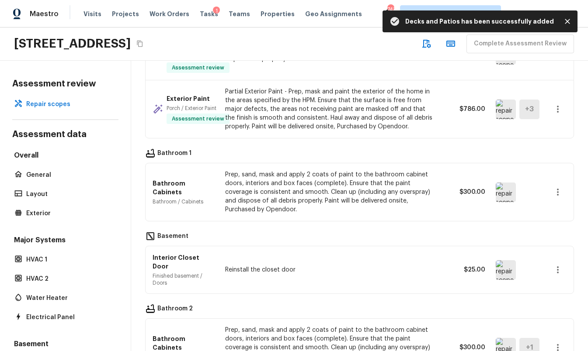
scroll to position [649, 0]
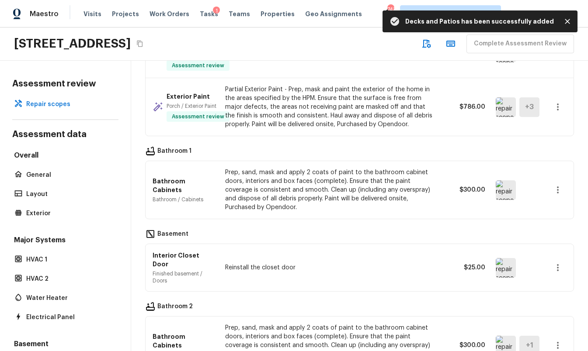
click at [507, 181] on img at bounding box center [506, 191] width 20 height 20
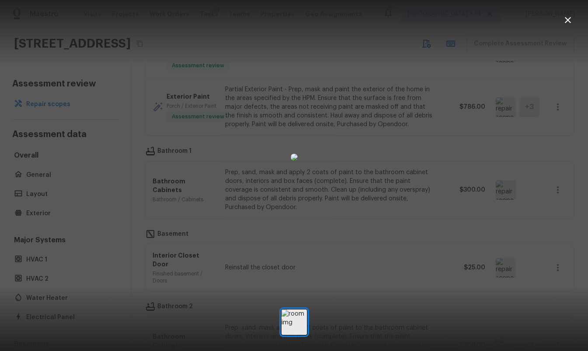
click at [470, 213] on div at bounding box center [294, 157] width 588 height 287
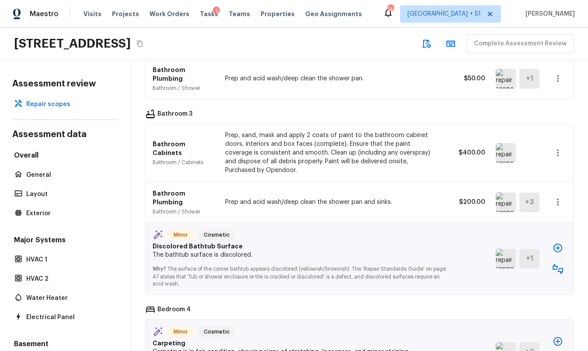
scroll to position [983, 0]
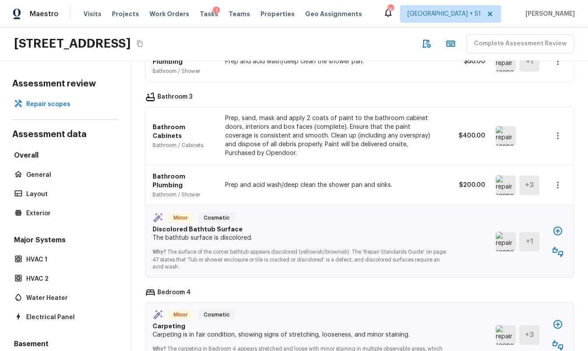
click at [562, 247] on icon "button" at bounding box center [558, 252] width 10 height 10
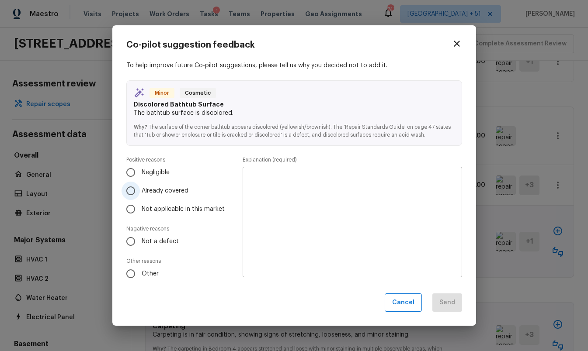
click at [164, 195] on label "Already covered" at bounding box center [176, 191] width 108 height 18
click at [140, 195] on input "Already covered" at bounding box center [131, 191] width 18 height 18
radio input "true"
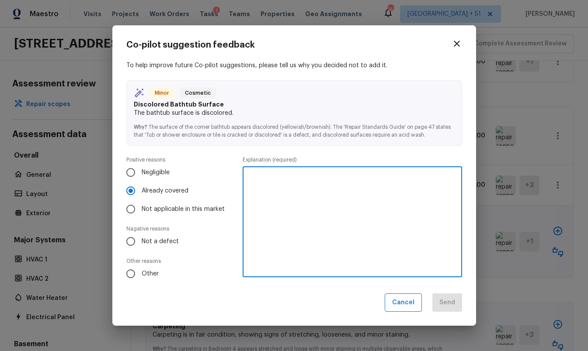
click at [349, 230] on textarea at bounding box center [352, 222] width 207 height 96
type textarea "Already scoped"
click at [452, 309] on button "Send" at bounding box center [447, 303] width 30 height 19
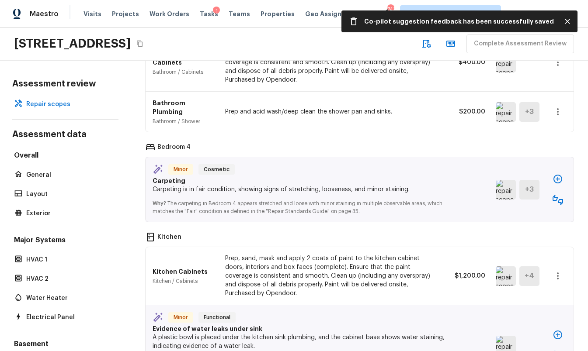
scroll to position [1058, 0]
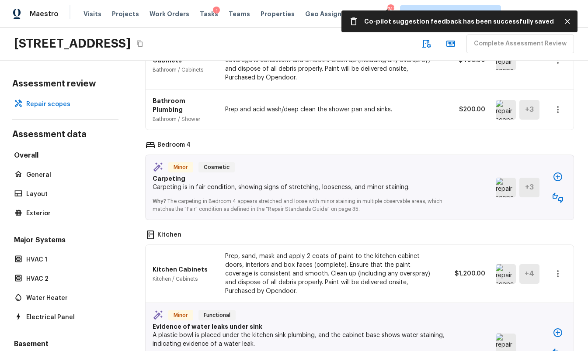
click at [562, 193] on icon "button" at bounding box center [558, 198] width 10 height 10
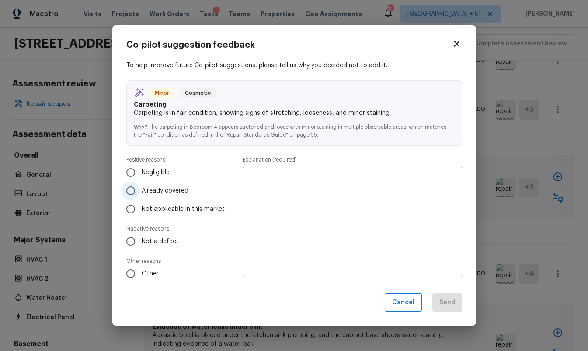
click at [195, 193] on label "Already covered" at bounding box center [176, 191] width 108 height 18
click at [140, 193] on input "Already covered" at bounding box center [131, 191] width 18 height 18
radio input "true"
click at [305, 200] on textarea at bounding box center [352, 222] width 207 height 96
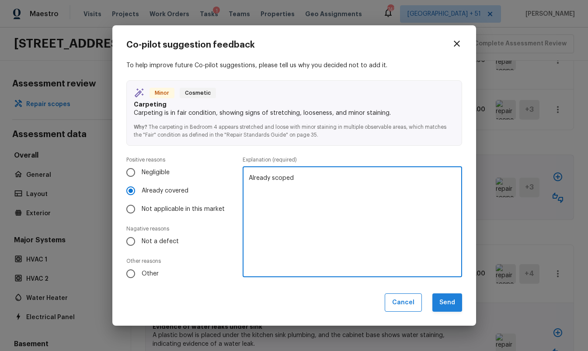
type textarea "Already scoped"
click at [442, 299] on button "Send" at bounding box center [447, 303] width 30 height 19
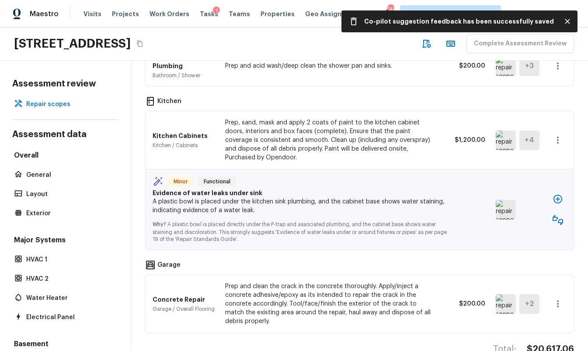
scroll to position [1108, 0]
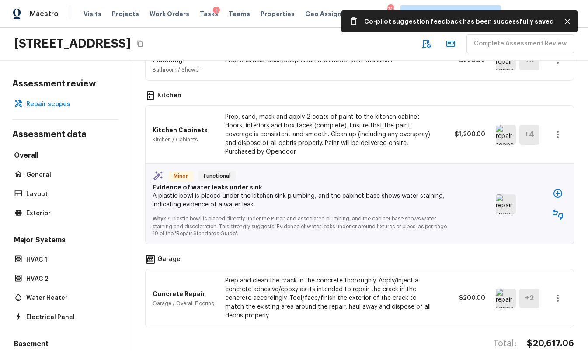
click at [508, 195] on img at bounding box center [506, 205] width 20 height 20
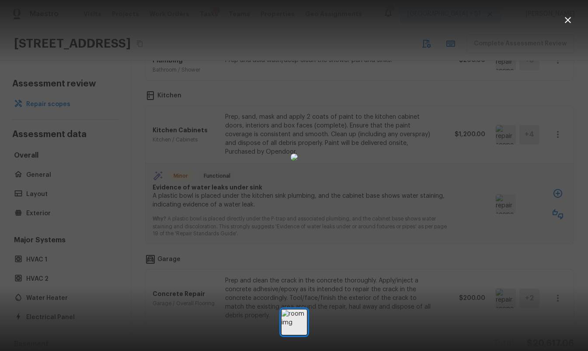
click at [474, 215] on div at bounding box center [294, 157] width 588 height 287
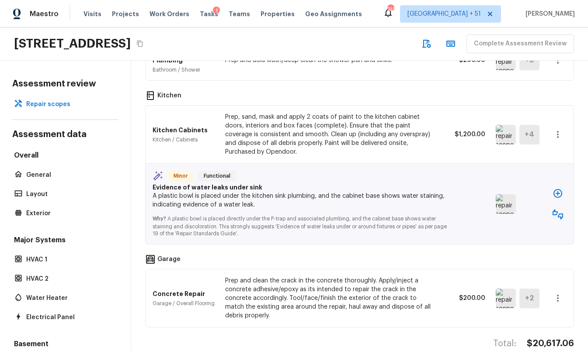
click at [561, 209] on icon "button" at bounding box center [558, 214] width 10 height 10
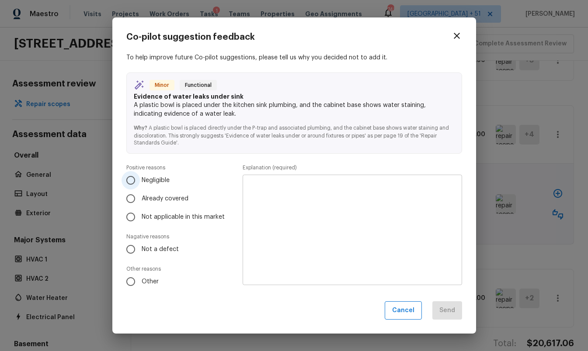
click at [165, 188] on label "Negligible" at bounding box center [176, 180] width 108 height 18
click at [140, 188] on input "Negligible" at bounding box center [131, 180] width 18 height 18
radio input "true"
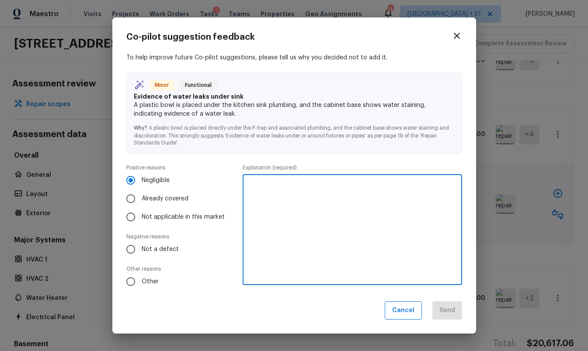
click at [314, 214] on textarea at bounding box center [352, 230] width 207 height 96
type textarea "NA"
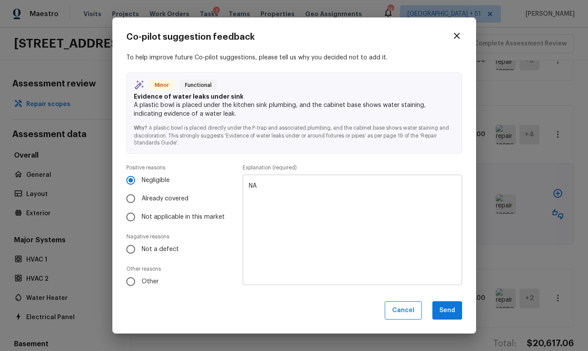
click at [445, 301] on div "Co-pilot suggestion feedback To help improve future Co-pilot suggestions, pleas…" at bounding box center [294, 175] width 336 height 289
click at [447, 308] on button "Send" at bounding box center [447, 311] width 30 height 19
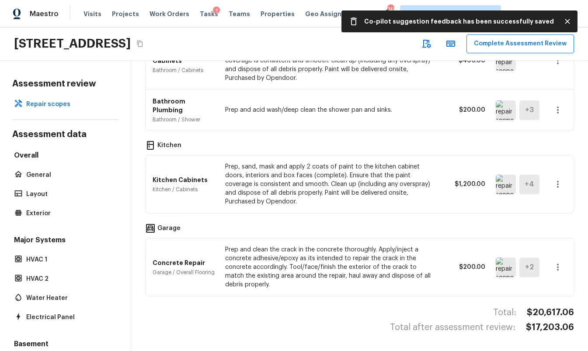
scroll to position [1027, 0]
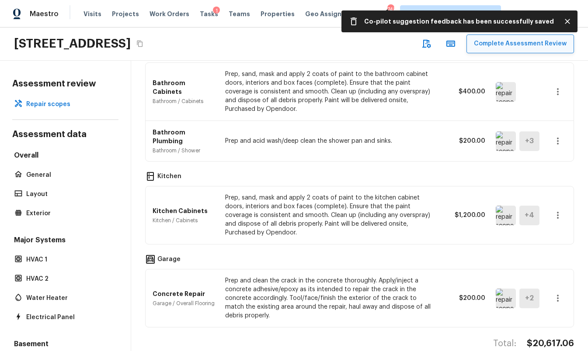
click at [519, 46] on button "Complete Assessment Review" at bounding box center [520, 44] width 108 height 19
